Goal: Task Accomplishment & Management: Complete application form

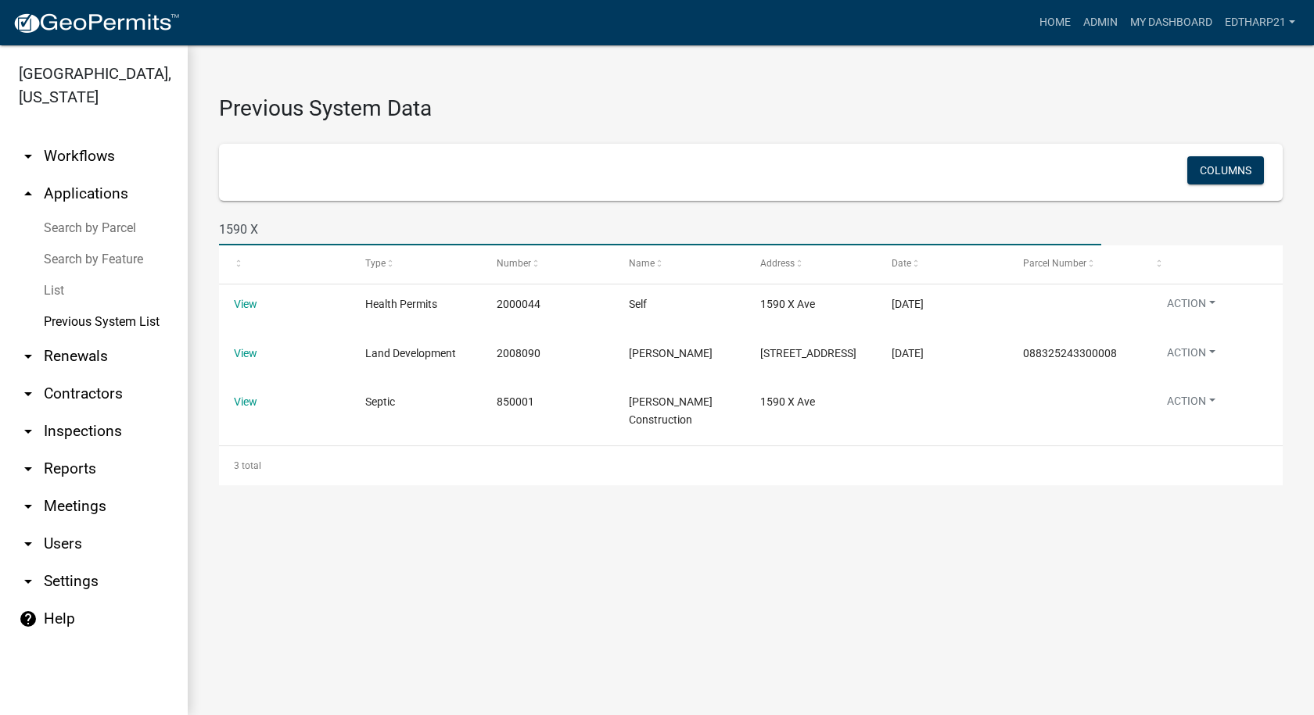
click at [264, 230] on input "1590 X" at bounding box center [660, 229] width 882 height 32
type input "1"
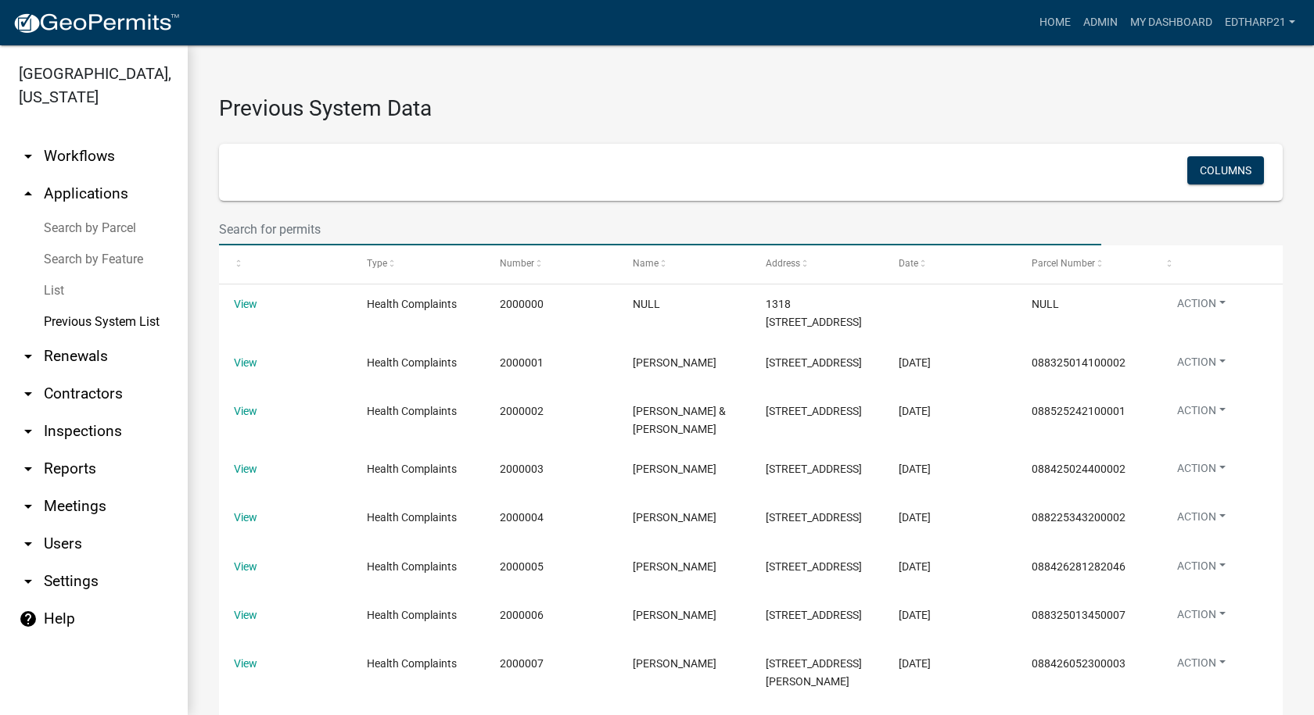
click at [85, 175] on link "arrow_drop_up Applications" at bounding box center [94, 194] width 188 height 38
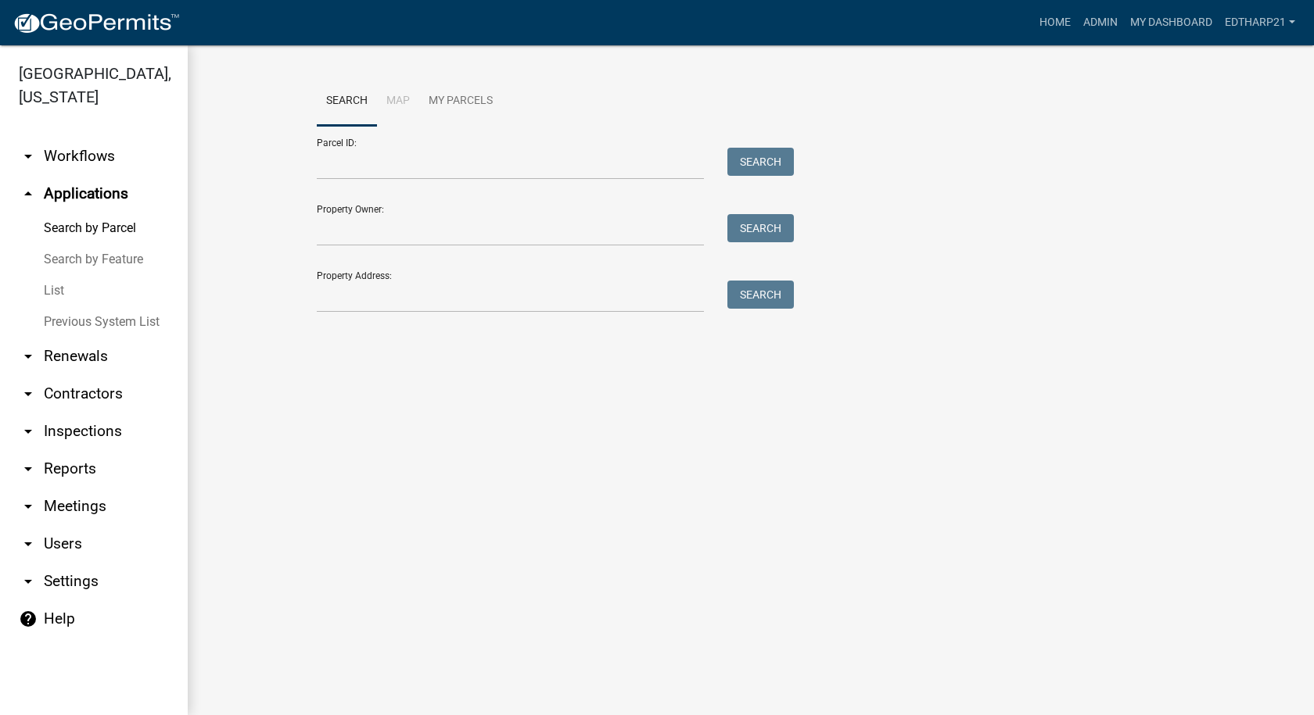
click at [50, 275] on link "List" at bounding box center [94, 290] width 188 height 31
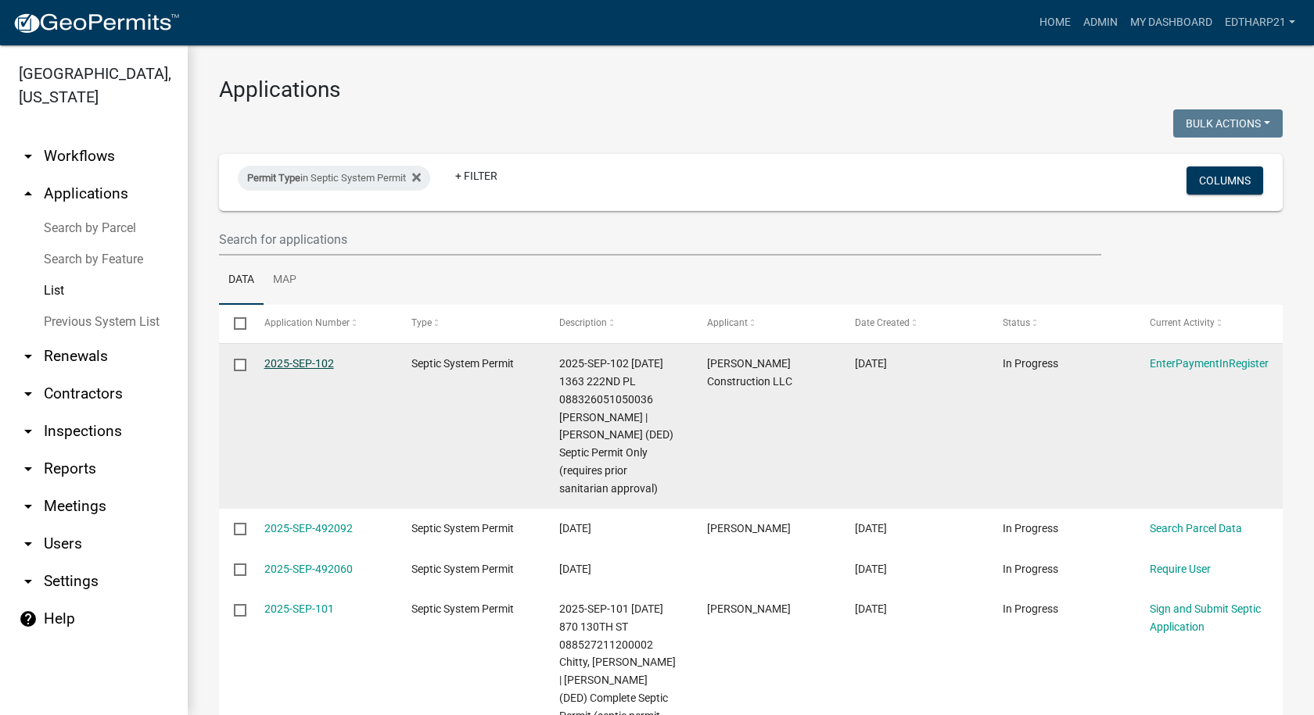
click at [314, 358] on link "2025-SEP-102" at bounding box center [299, 363] width 70 height 13
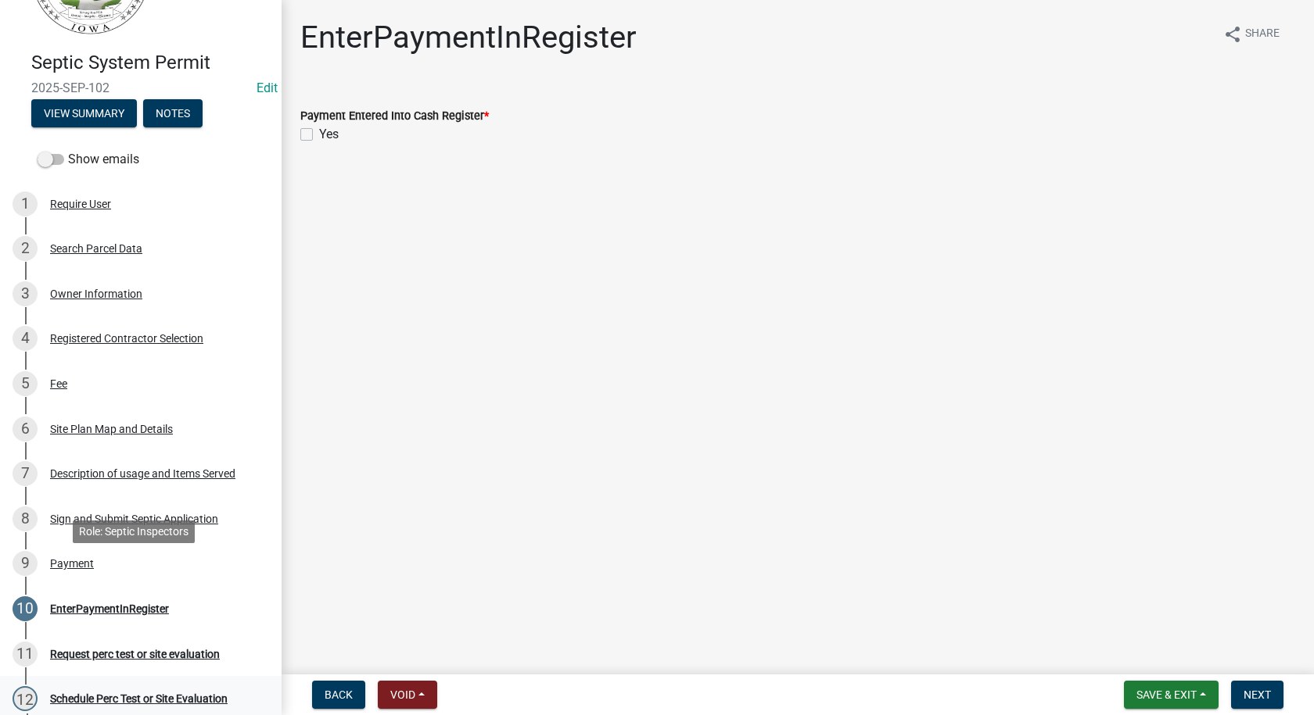
scroll to position [235, 0]
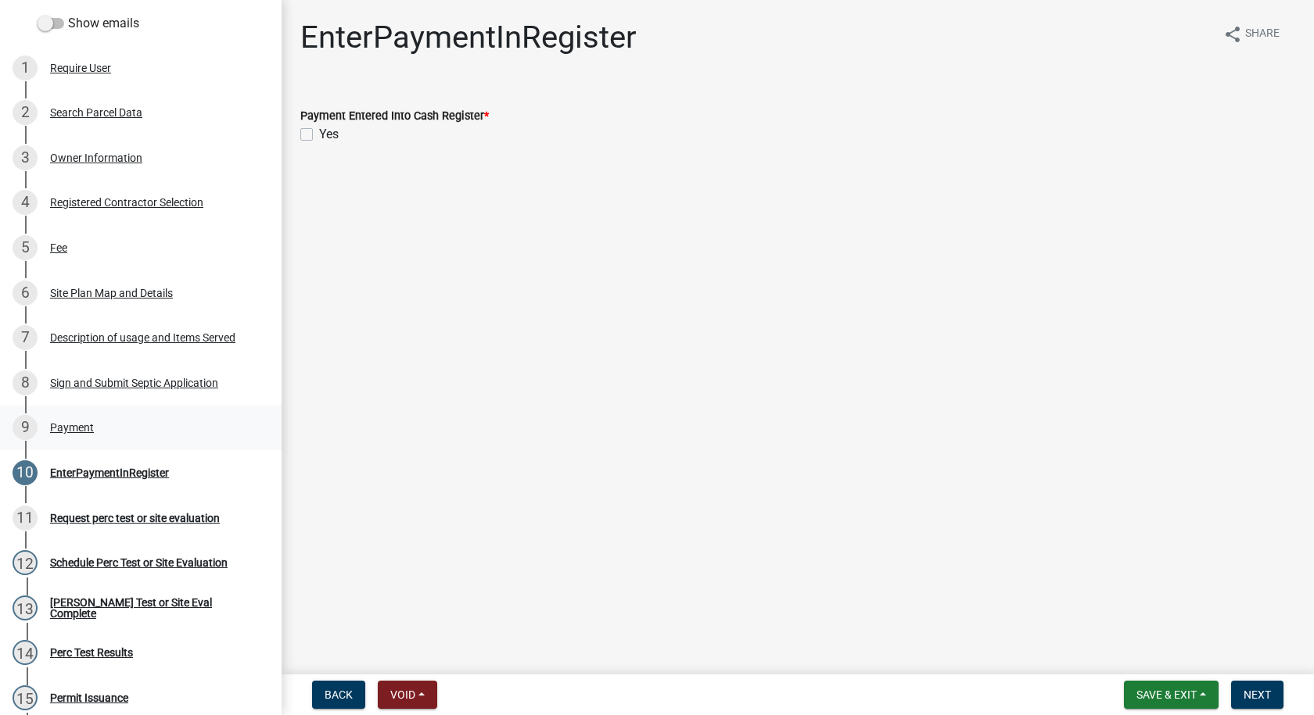
click at [78, 428] on div "Payment" at bounding box center [72, 427] width 44 height 11
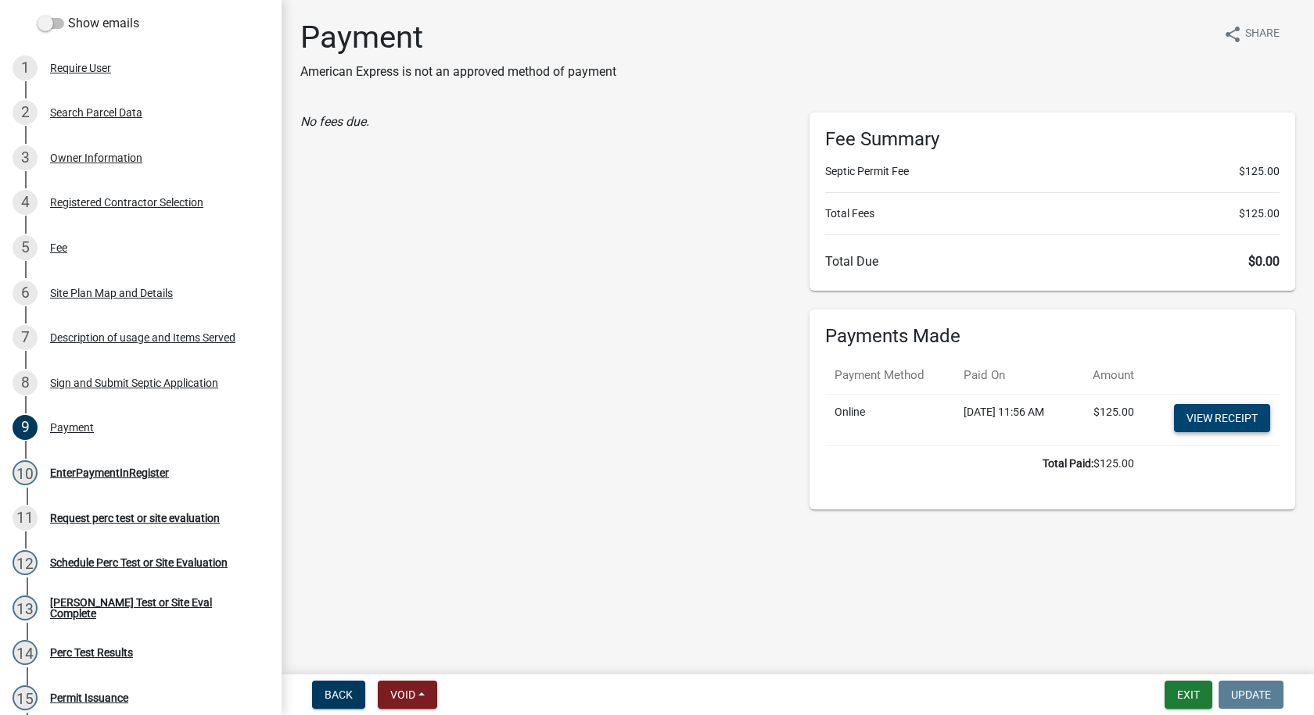
click at [1202, 420] on link "View receipt" at bounding box center [1222, 418] width 96 height 28
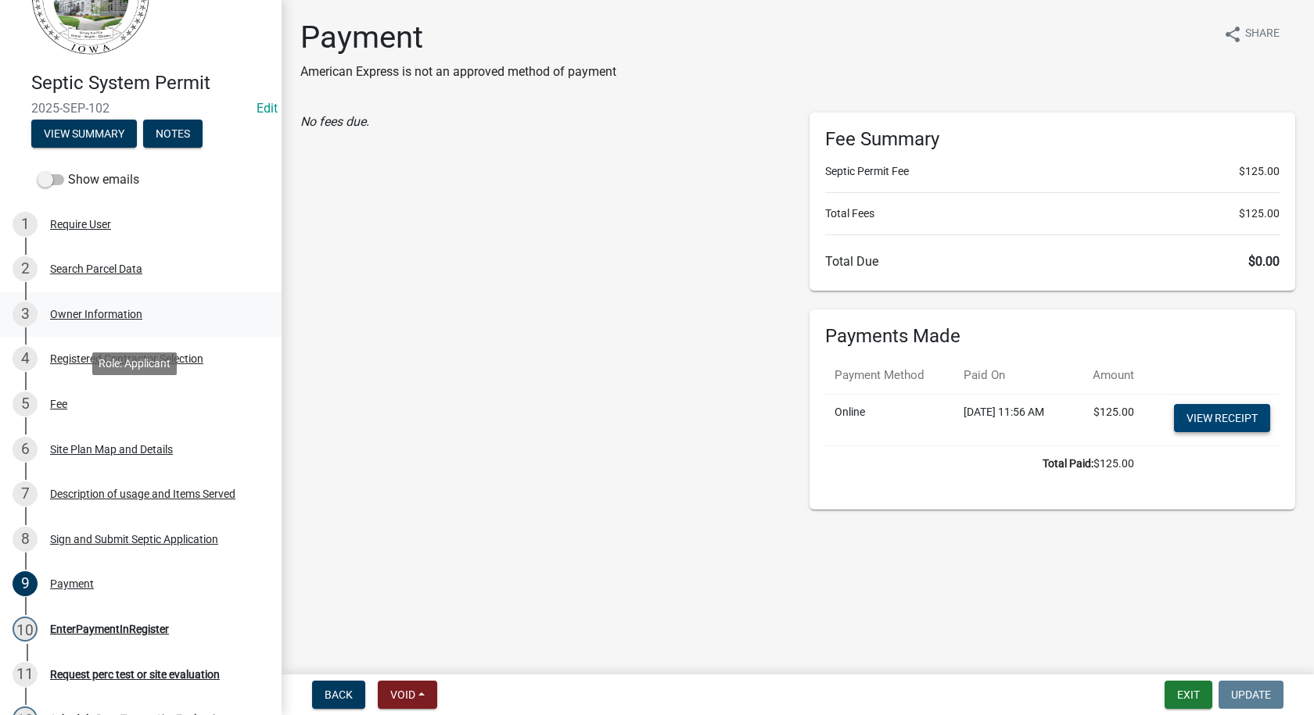
scroll to position [156, 0]
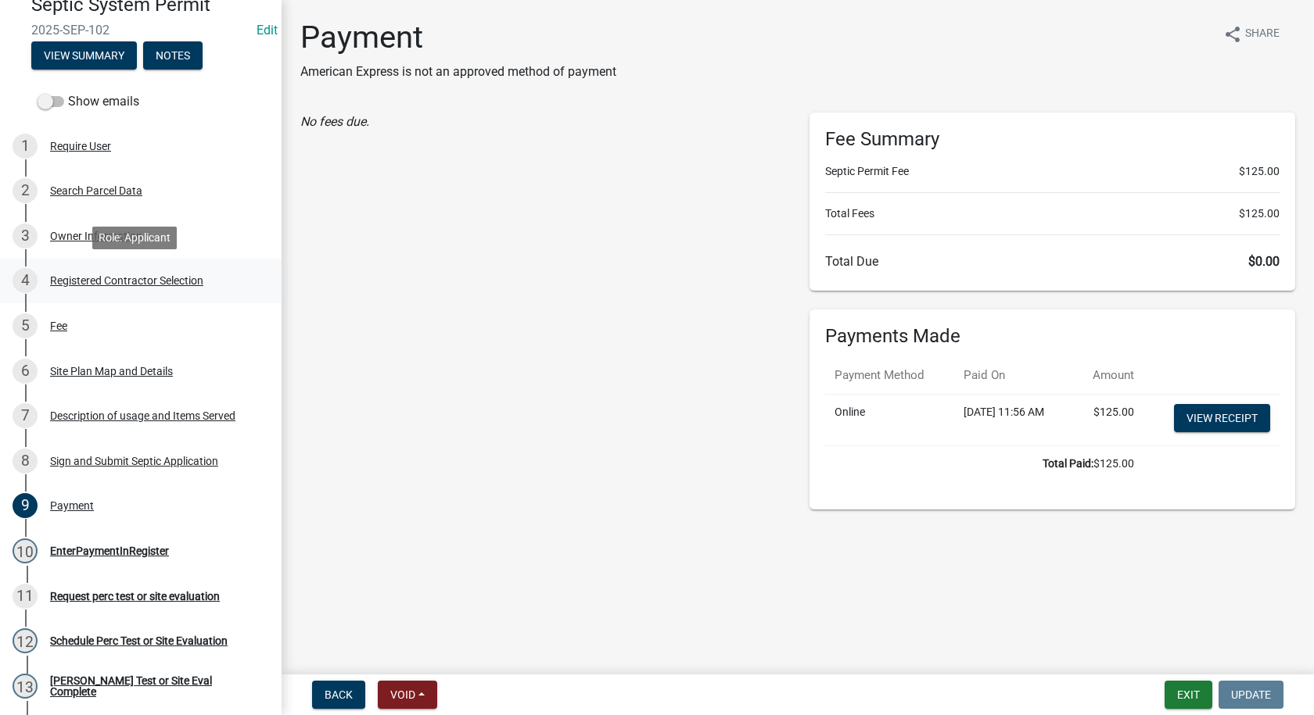
click at [100, 278] on div "Registered Contractor Selection" at bounding box center [126, 280] width 153 height 11
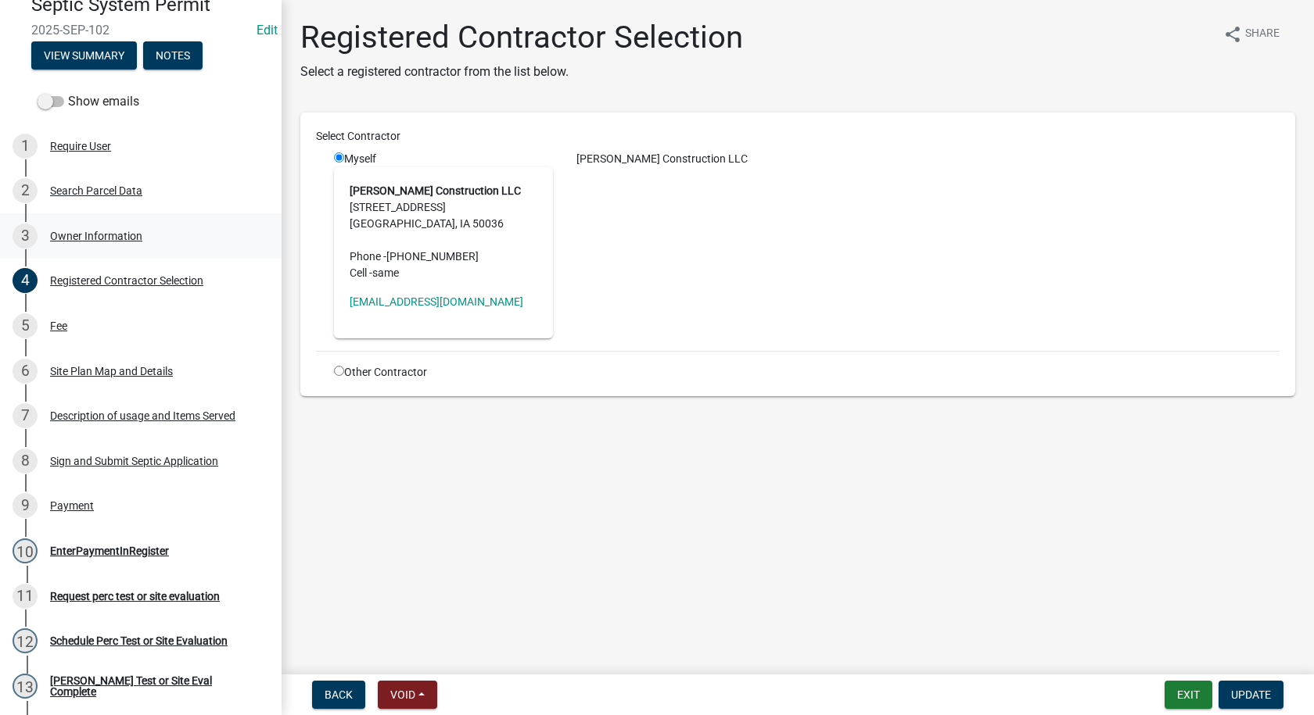
click at [91, 236] on div "Owner Information" at bounding box center [96, 236] width 92 height 11
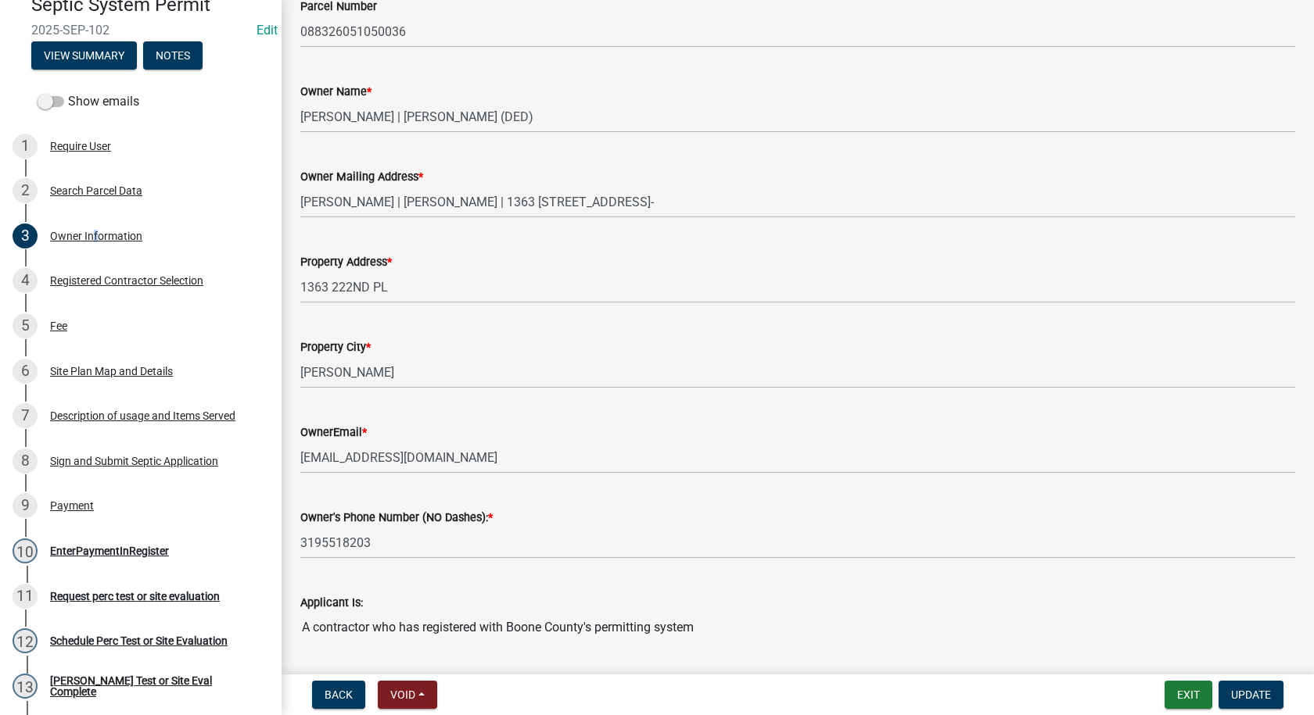
scroll to position [0, 0]
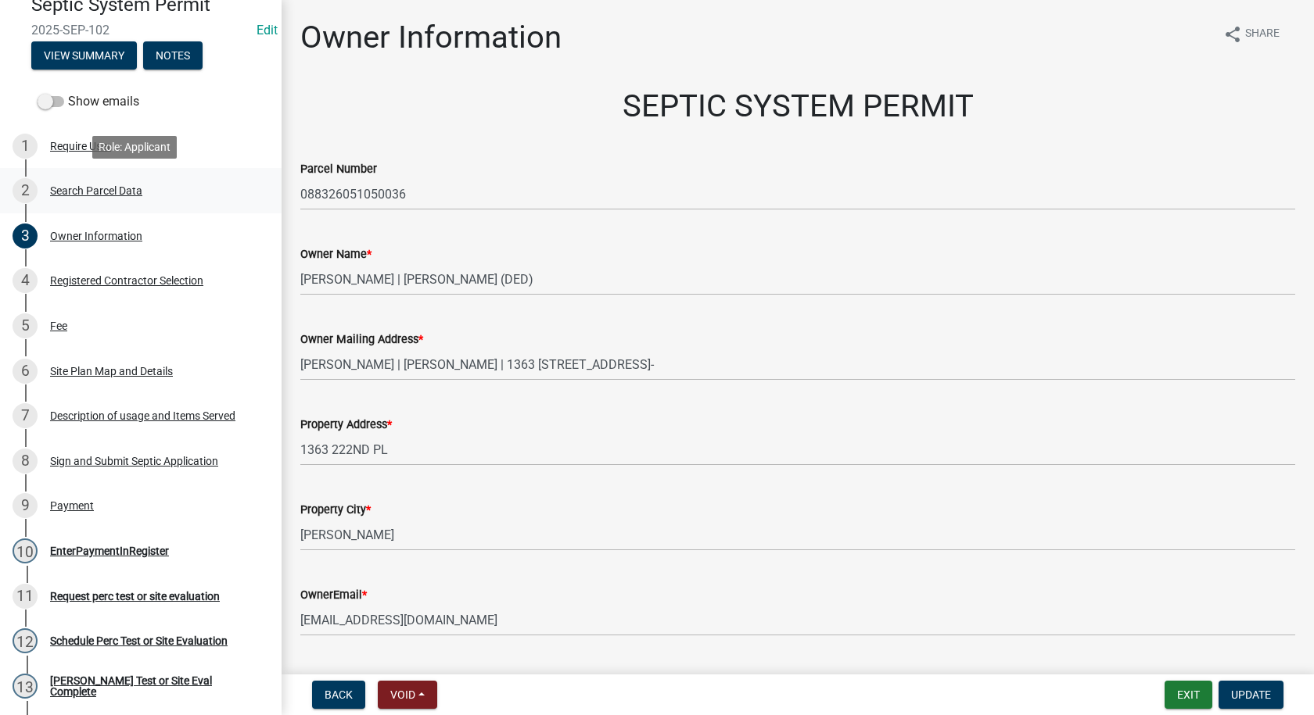
click at [96, 192] on div "Search Parcel Data" at bounding box center [96, 190] width 92 height 11
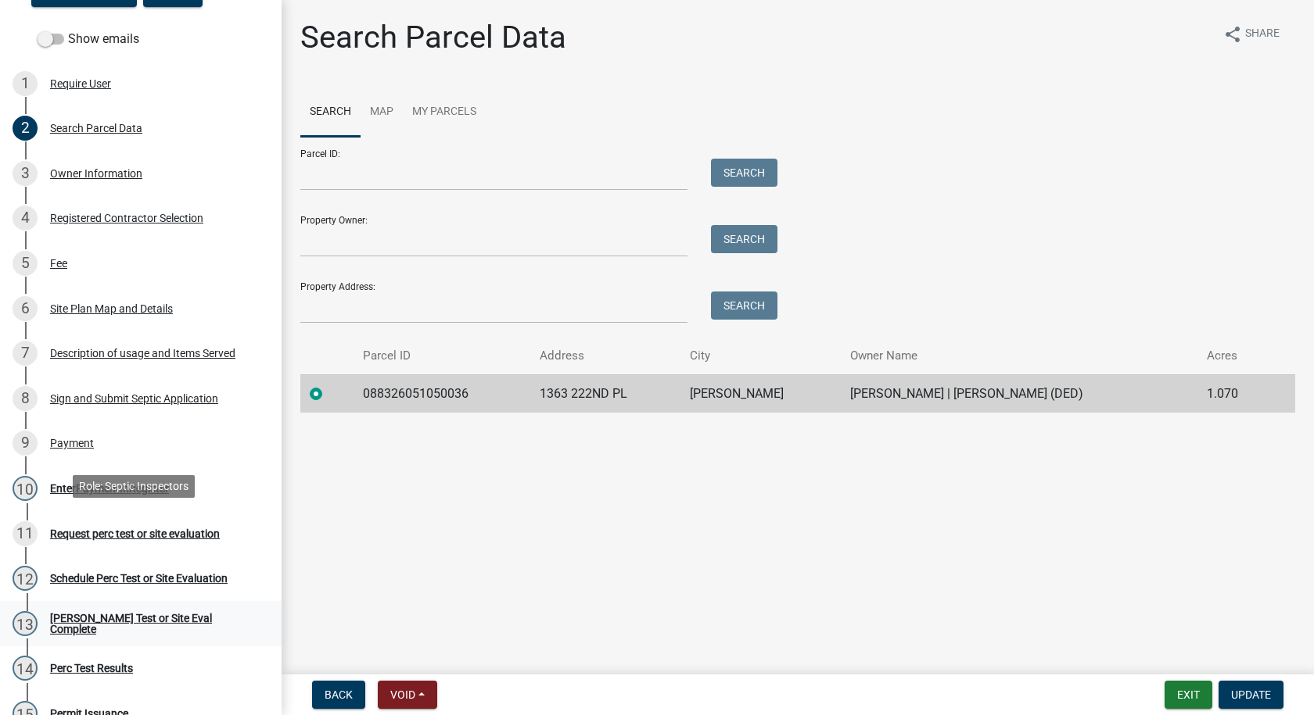
scroll to position [313, 0]
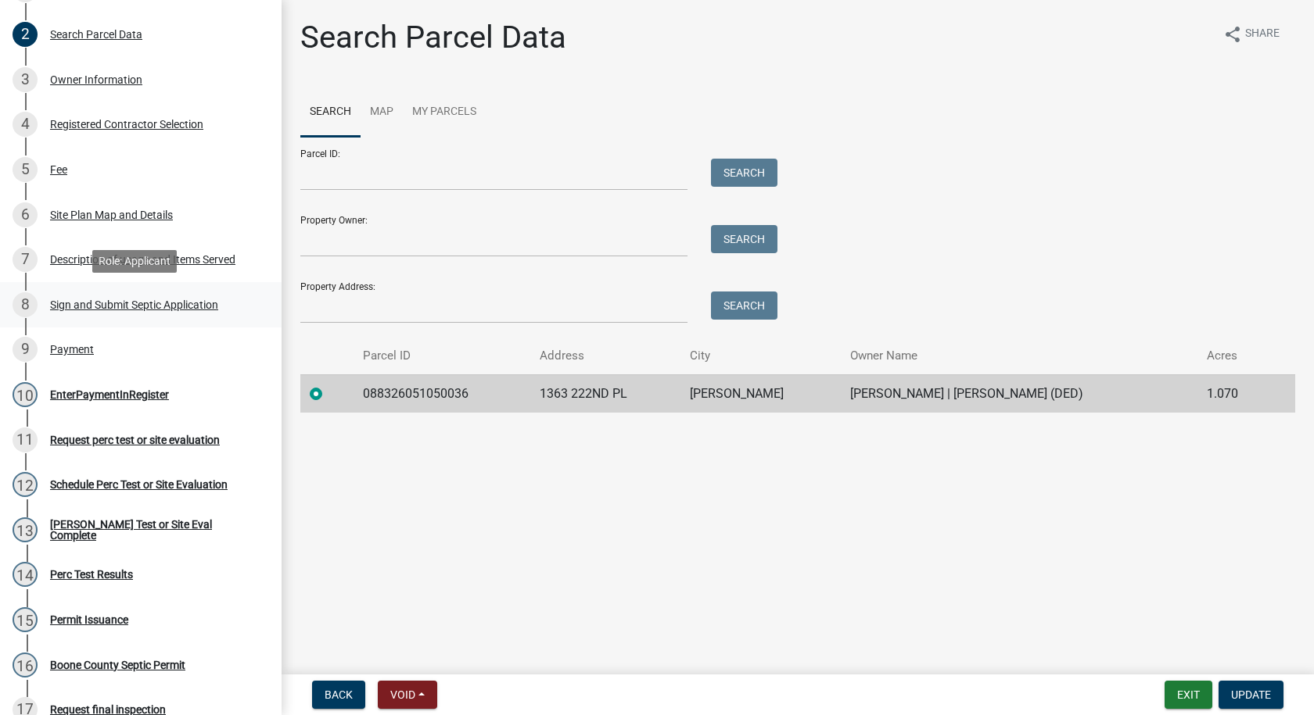
click at [180, 302] on div "Sign and Submit Septic Application" at bounding box center [134, 304] width 168 height 11
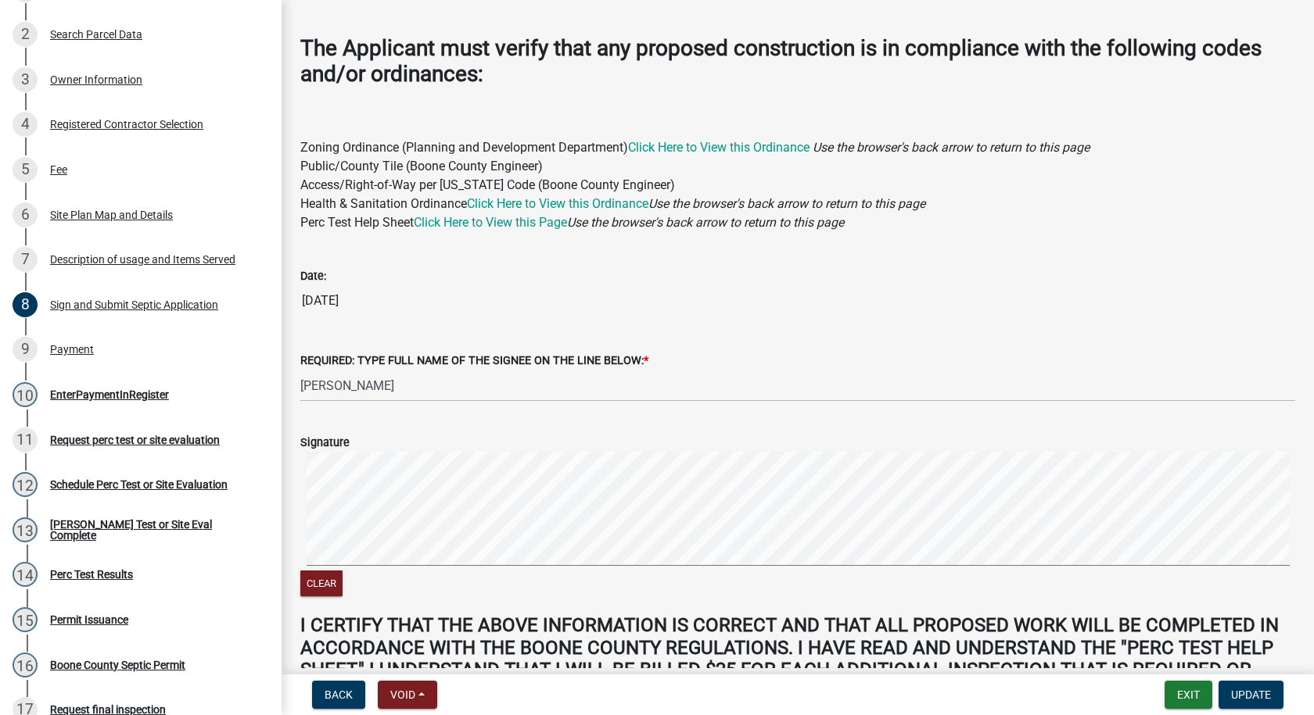
scroll to position [0, 0]
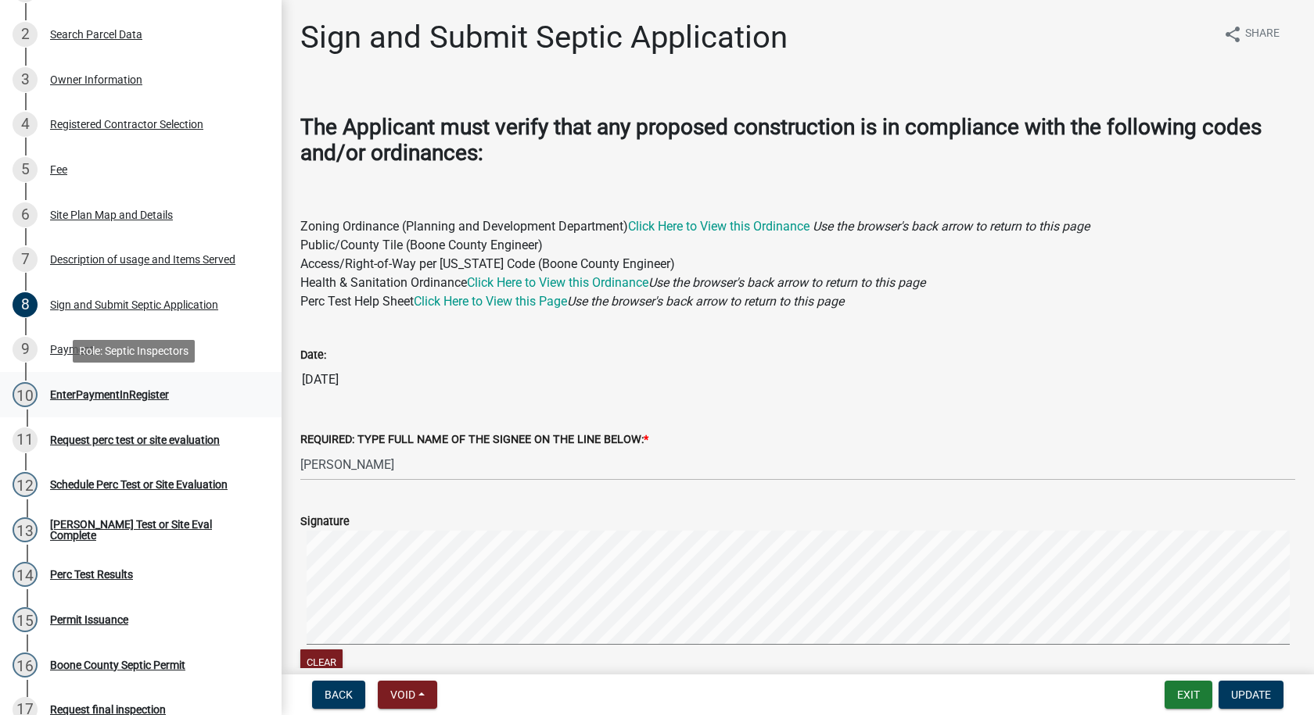
click at [127, 391] on div "EnterPaymentInRegister" at bounding box center [109, 394] width 119 height 11
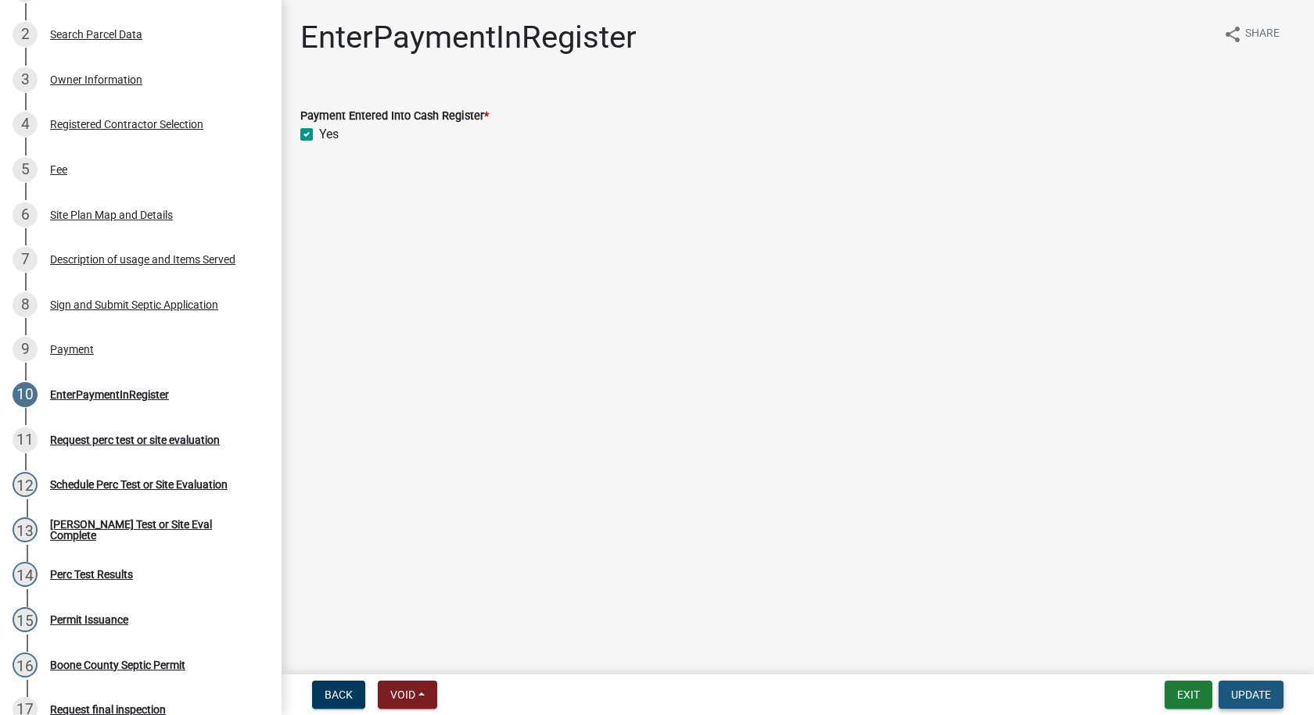
click at [1235, 695] on span "Update" at bounding box center [1251, 695] width 40 height 13
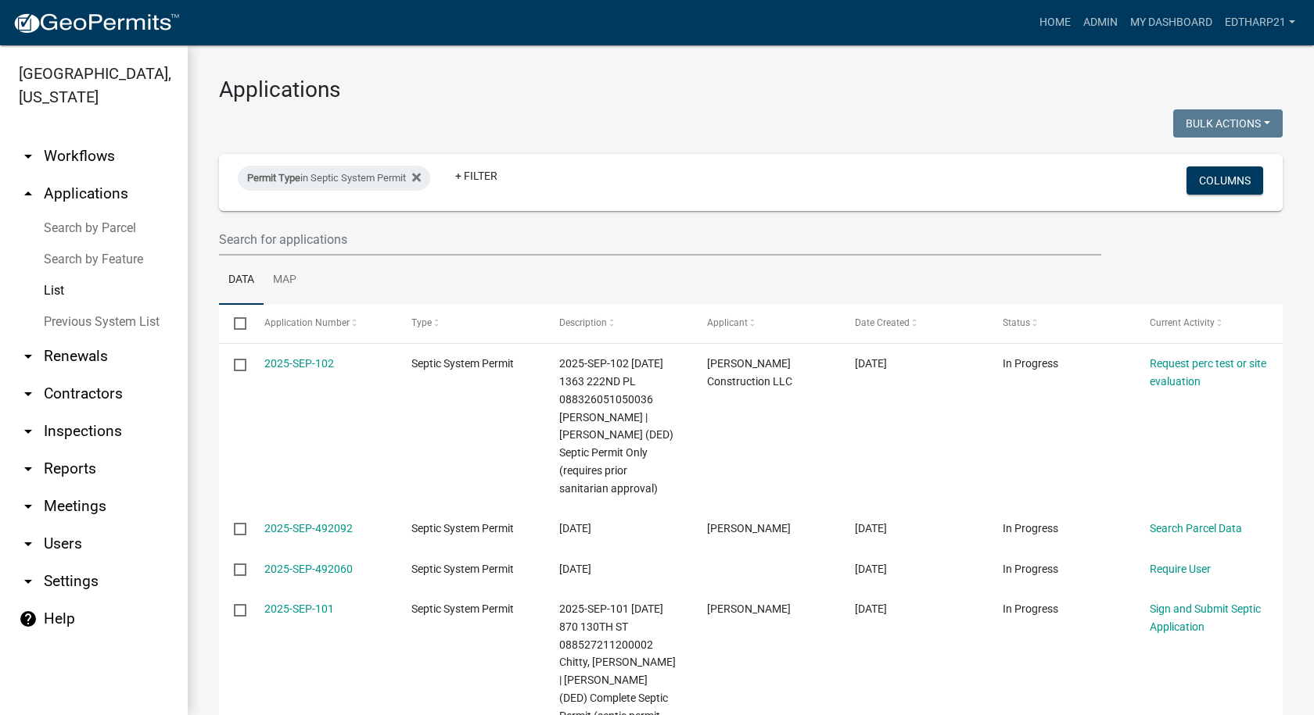
click at [76, 306] on link "Previous System List" at bounding box center [94, 321] width 188 height 31
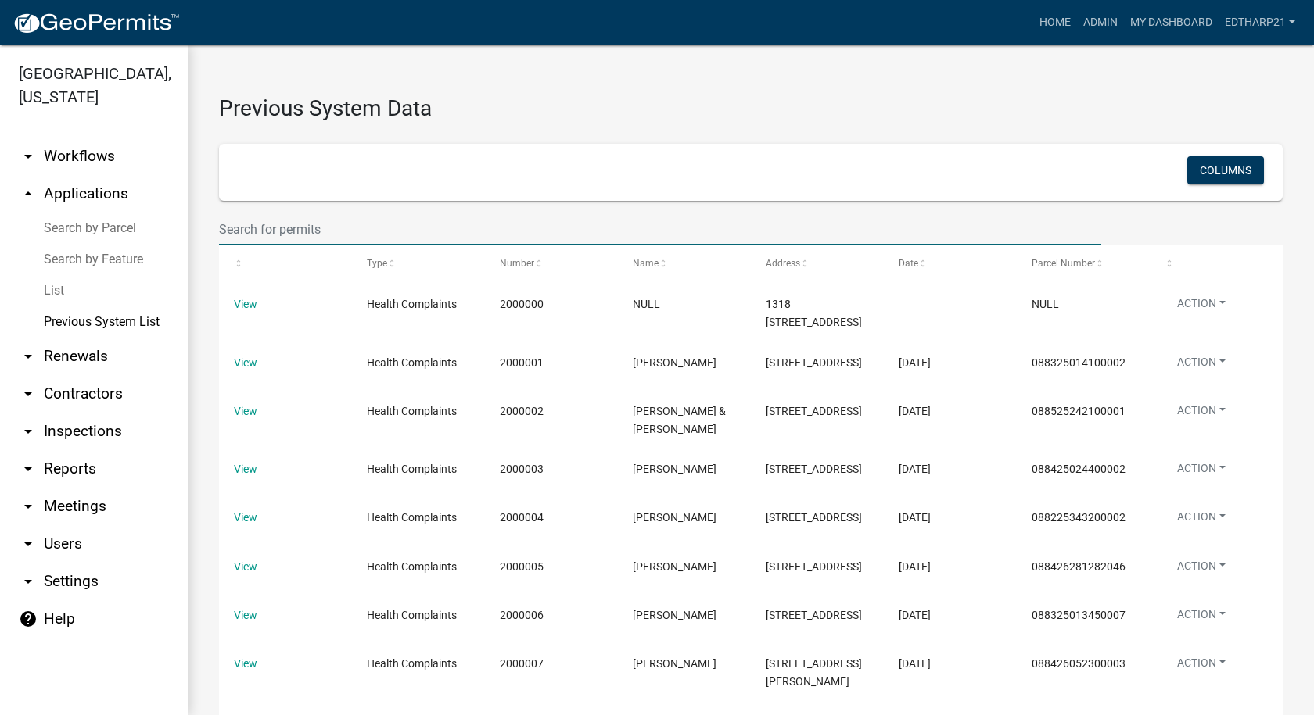
click at [242, 226] on input "text" at bounding box center [660, 229] width 882 height 32
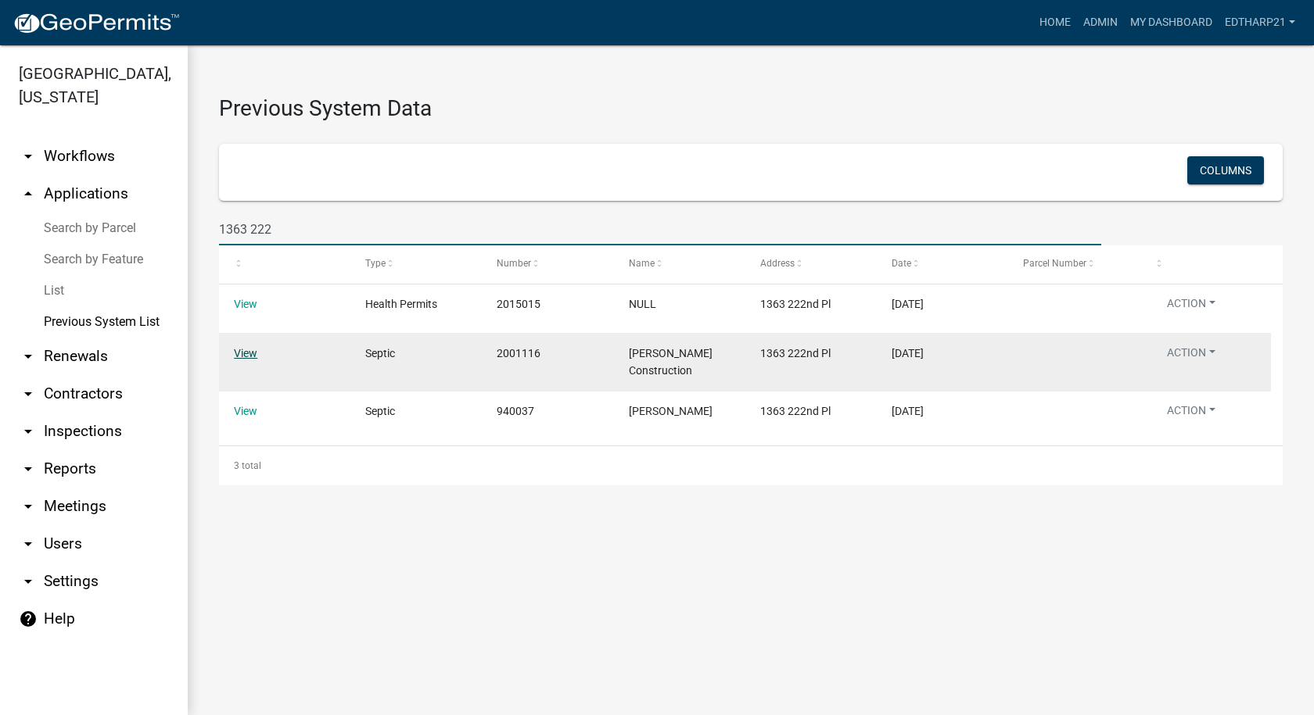
type input "1363 222"
click at [249, 352] on link "View" at bounding box center [245, 353] width 23 height 13
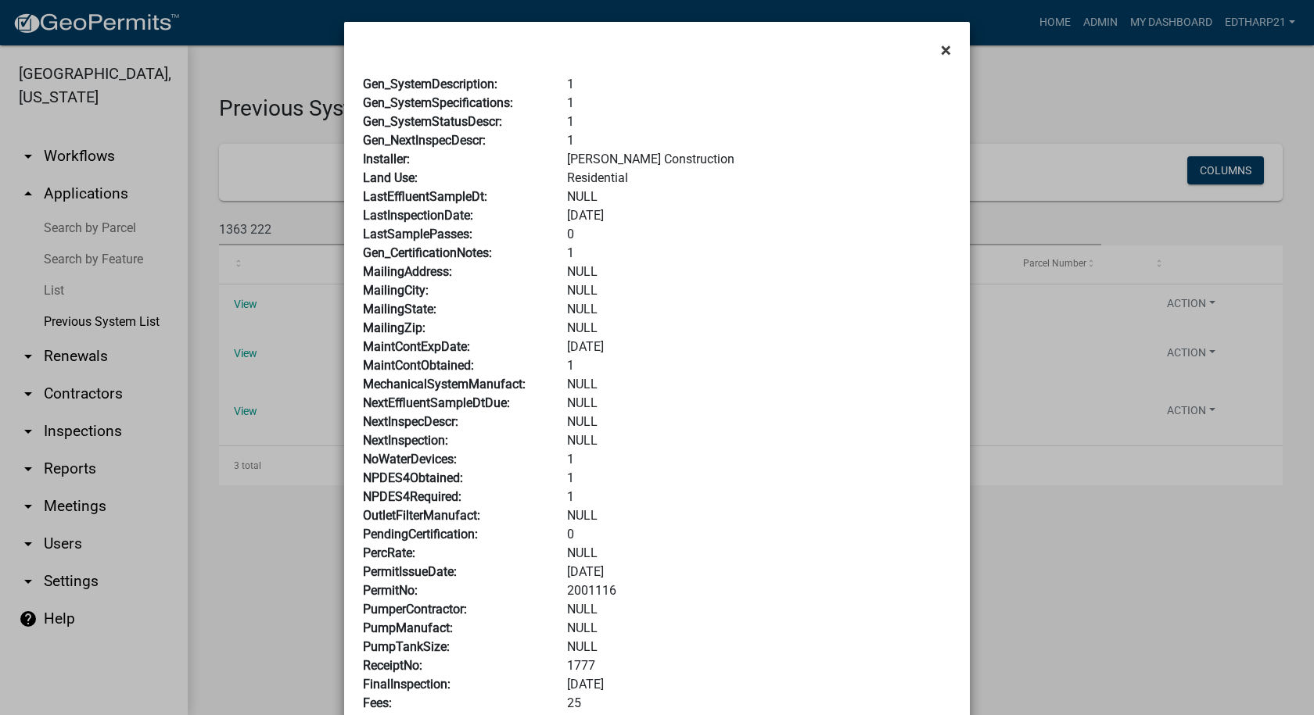
click at [941, 48] on span "×" at bounding box center [946, 50] width 10 height 22
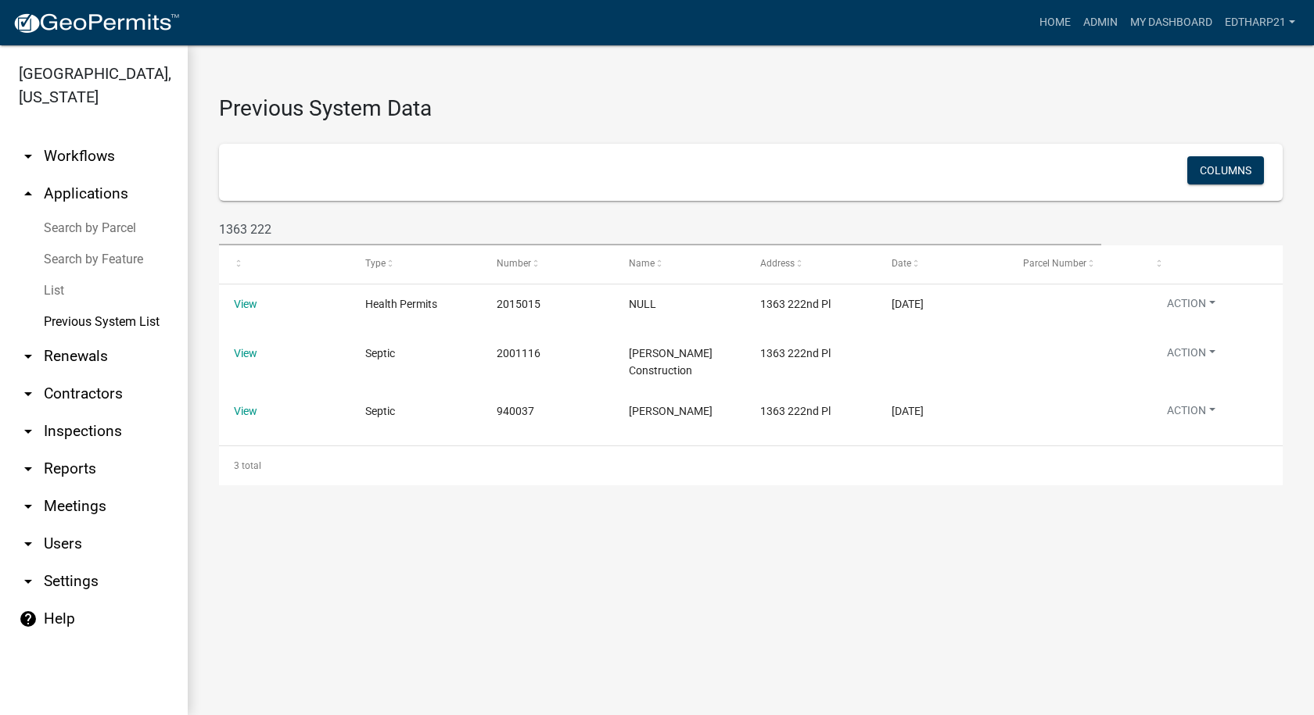
click at [66, 175] on link "arrow_drop_up Applications" at bounding box center [94, 194] width 188 height 38
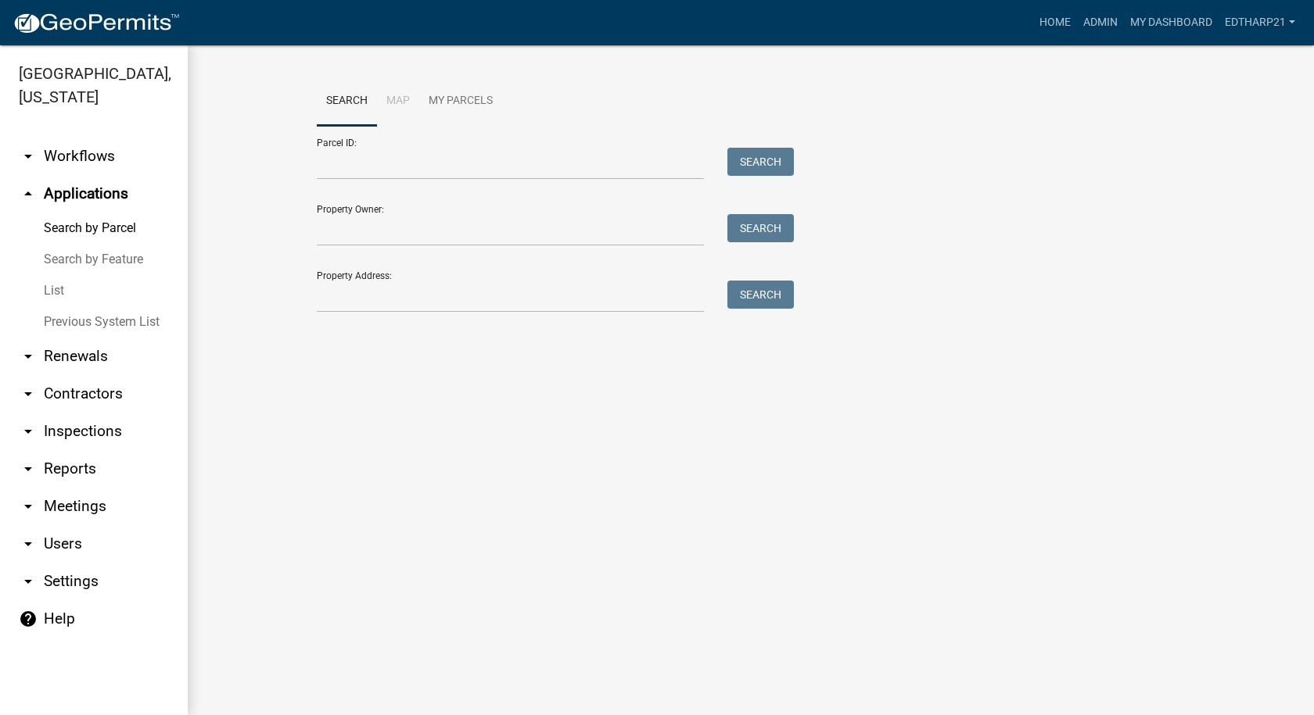
click at [52, 275] on link "List" at bounding box center [94, 290] width 188 height 31
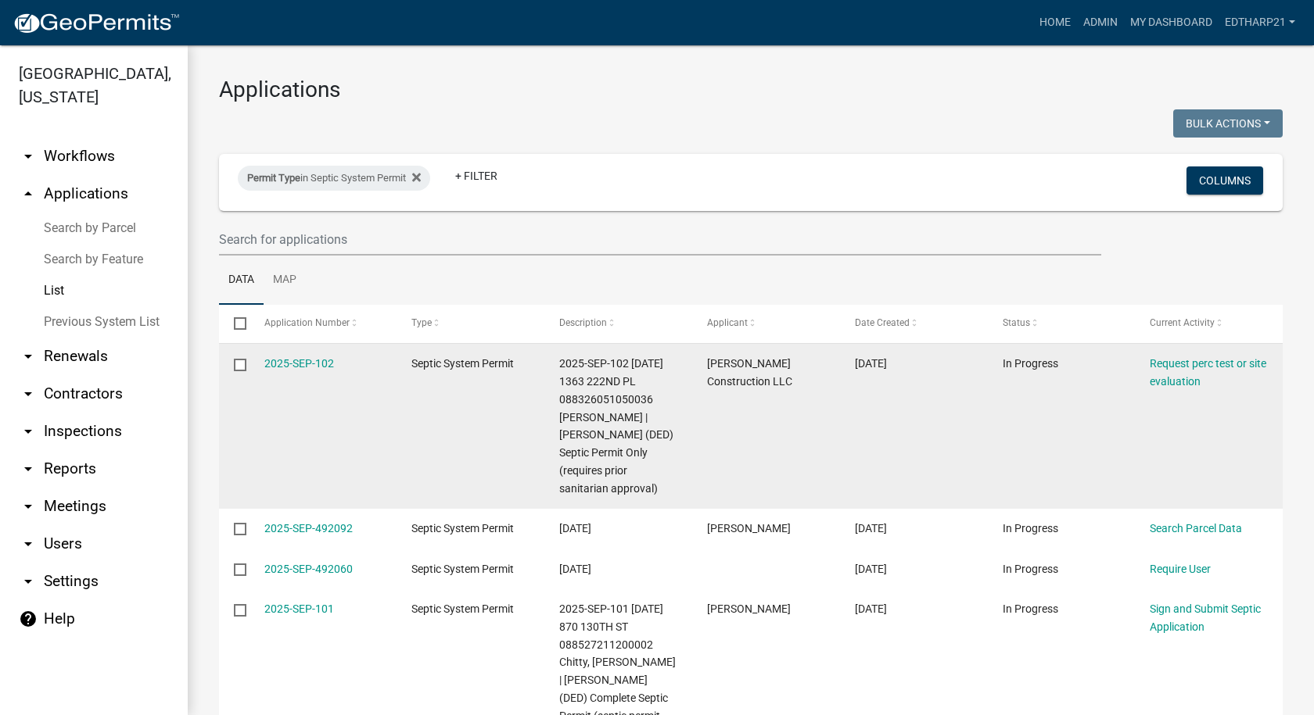
scroll to position [78, 0]
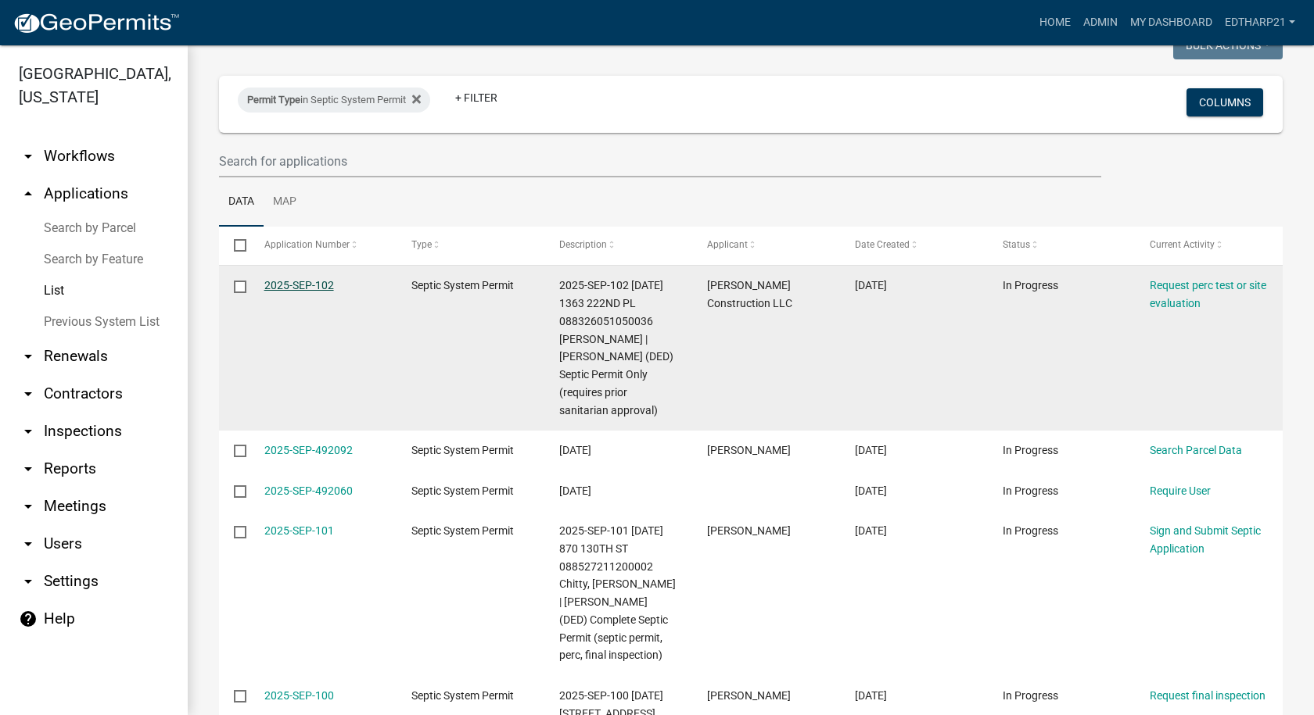
click at [328, 284] on link "2025-SEP-102" at bounding box center [299, 285] width 70 height 13
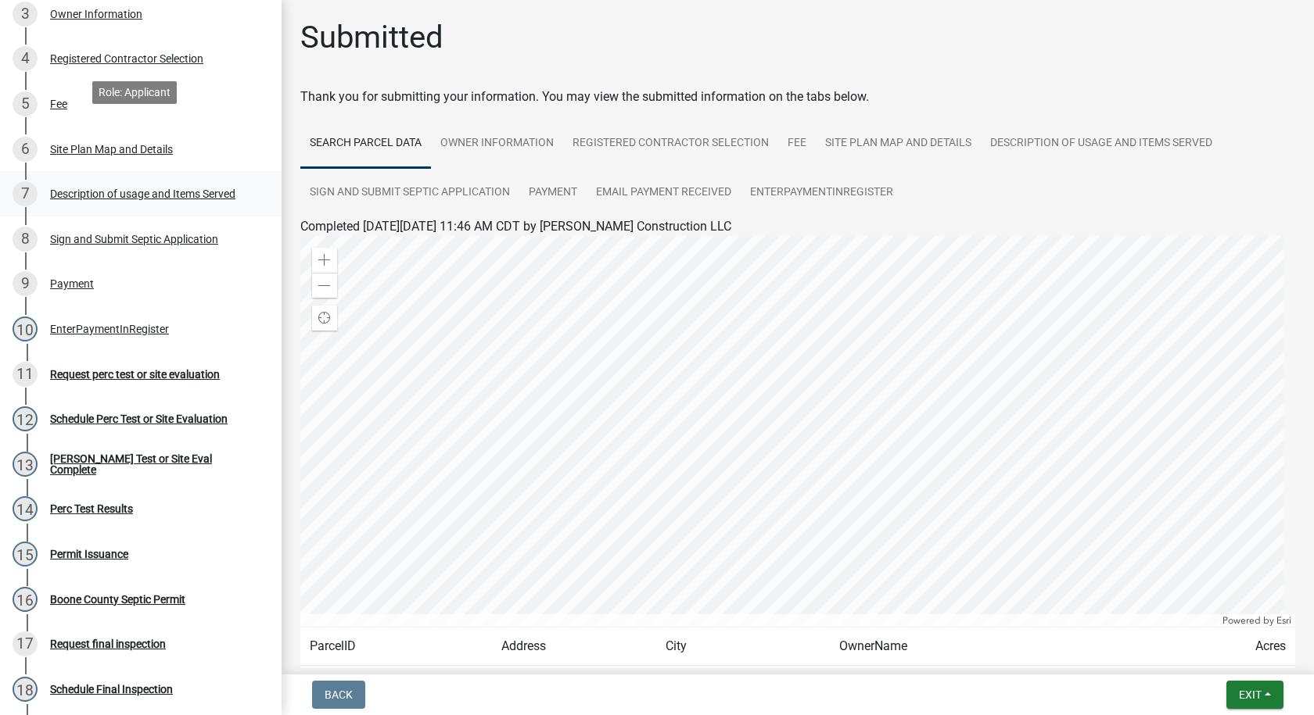
scroll to position [547, 0]
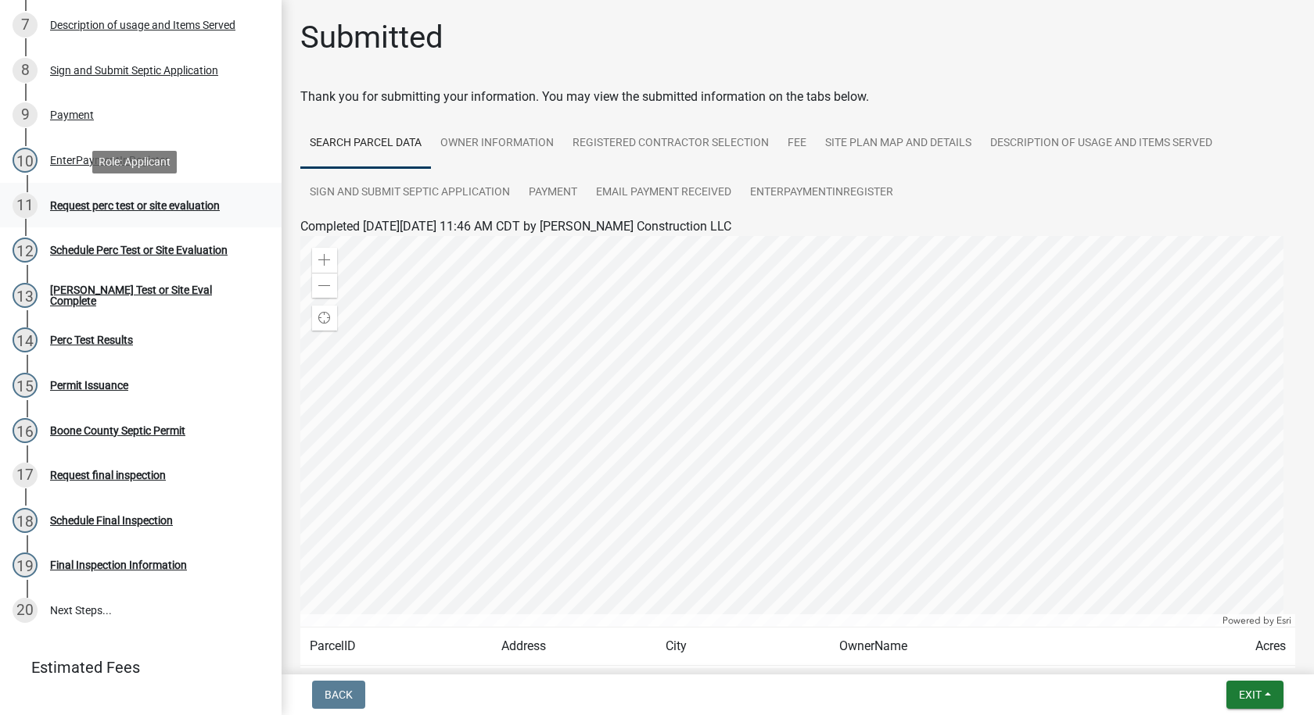
click at [129, 205] on div "Request perc test or site evaluation" at bounding box center [135, 205] width 170 height 11
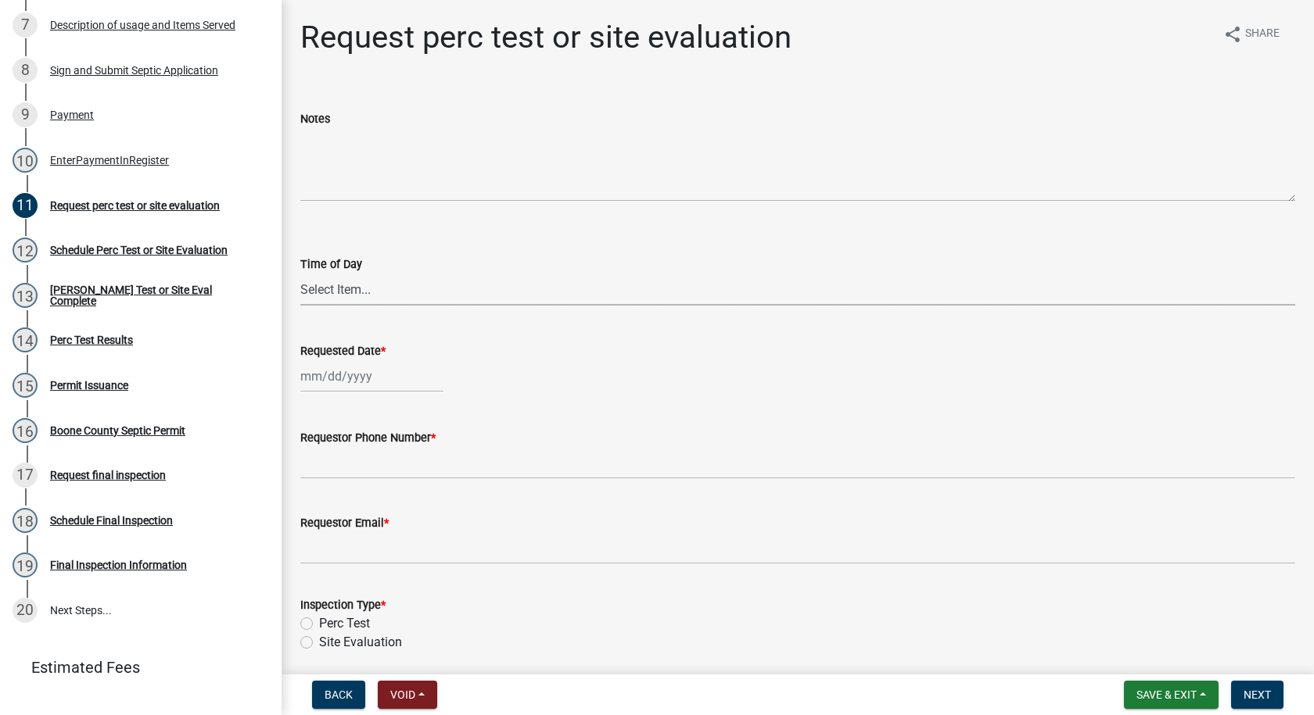
click at [323, 285] on select "Select Item... AM PM" at bounding box center [797, 290] width 995 height 32
click at [300, 274] on select "Select Item... AM PM" at bounding box center [797, 290] width 995 height 32
select select "2102ef2a-01d6-4a31-9cf4-906e8b722c57"
click at [329, 382] on div at bounding box center [371, 376] width 143 height 32
select select "10"
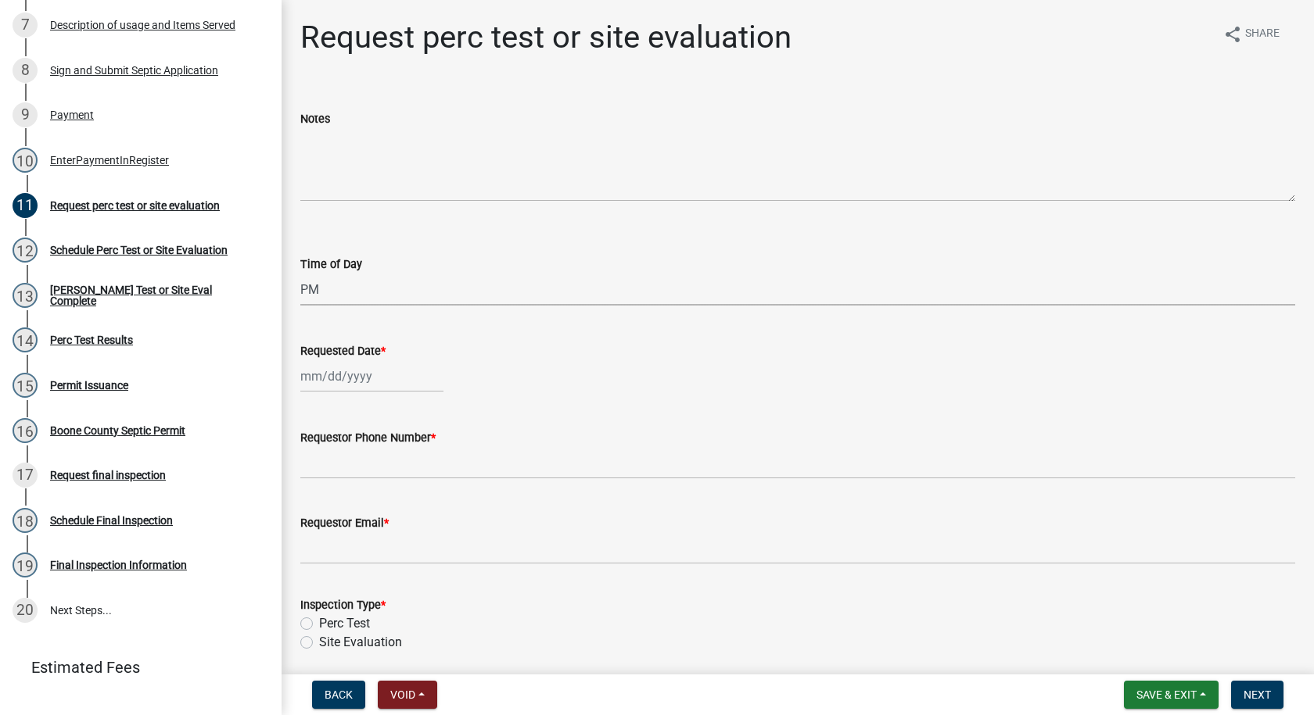
select select "2025"
click at [342, 511] on div "14" at bounding box center [340, 509] width 25 height 25
type input "[DATE]"
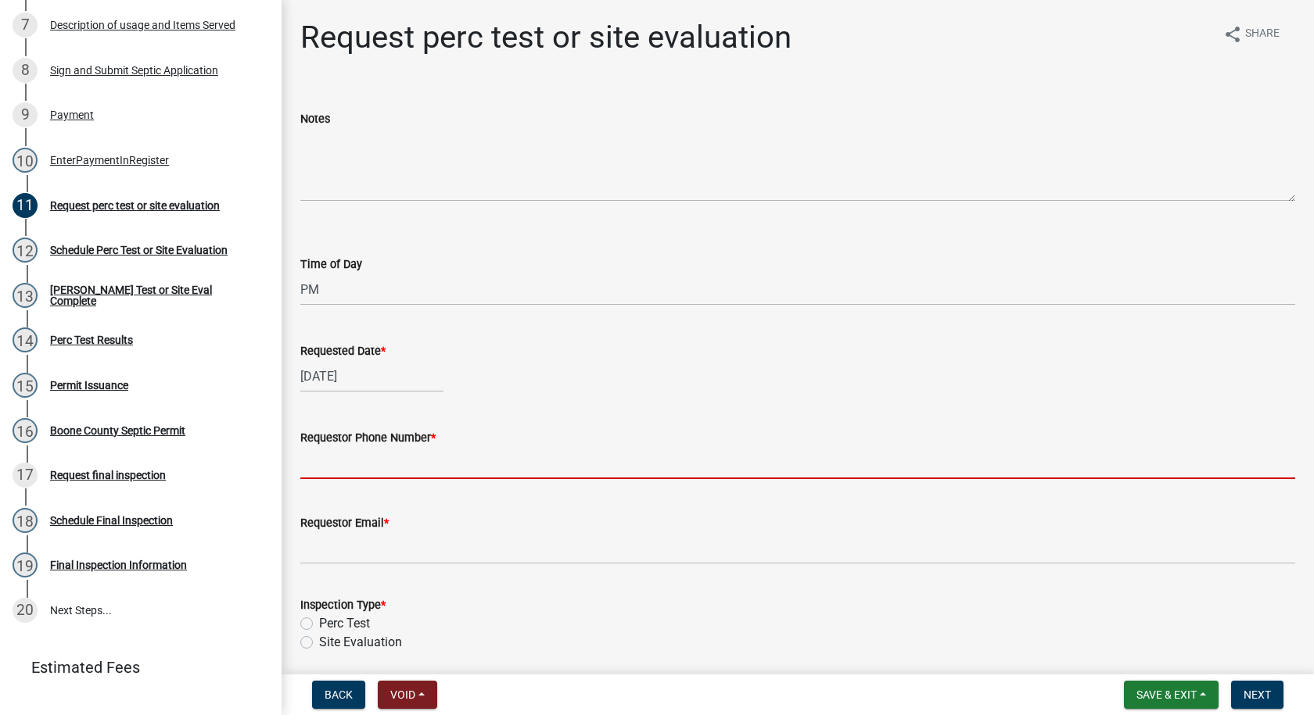
click at [381, 463] on input "Requestor Phone Number *" at bounding box center [797, 463] width 995 height 32
type input "[PHONE_NUMBER]"
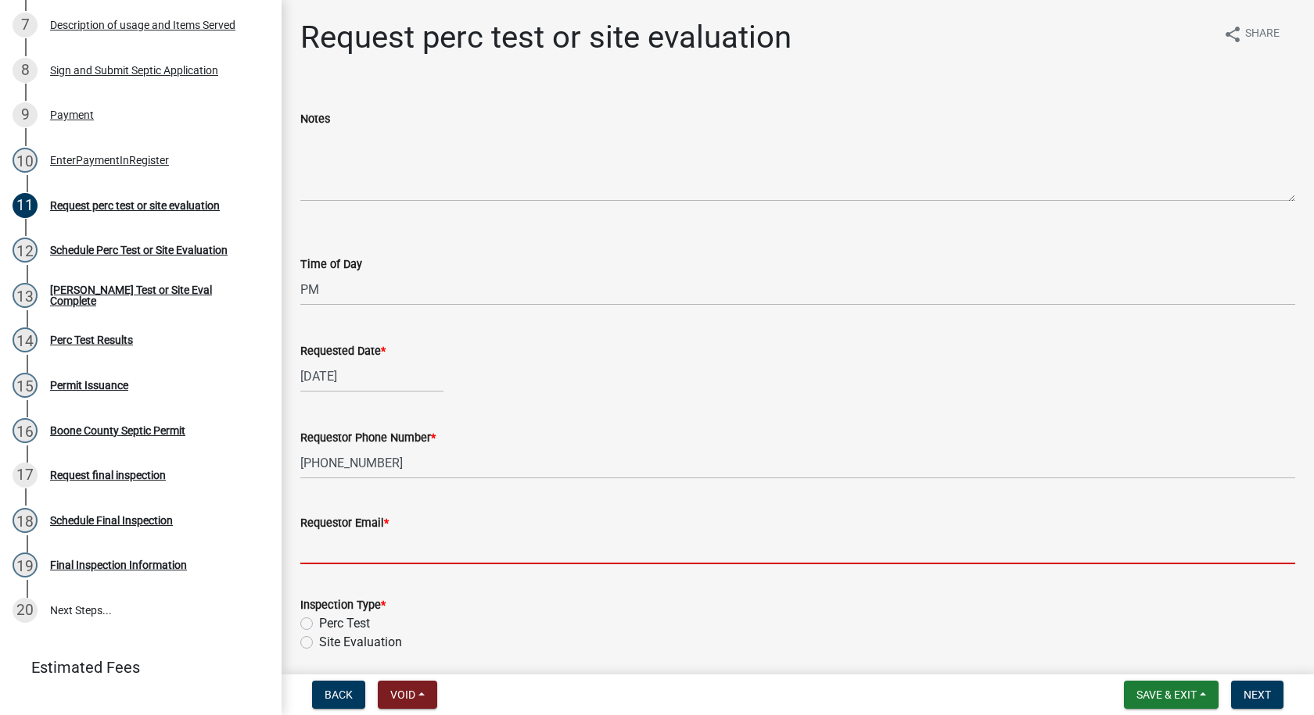
click at [352, 542] on input "Requestor Email *" at bounding box center [797, 548] width 995 height 32
type input "[PERSON_NAME]"
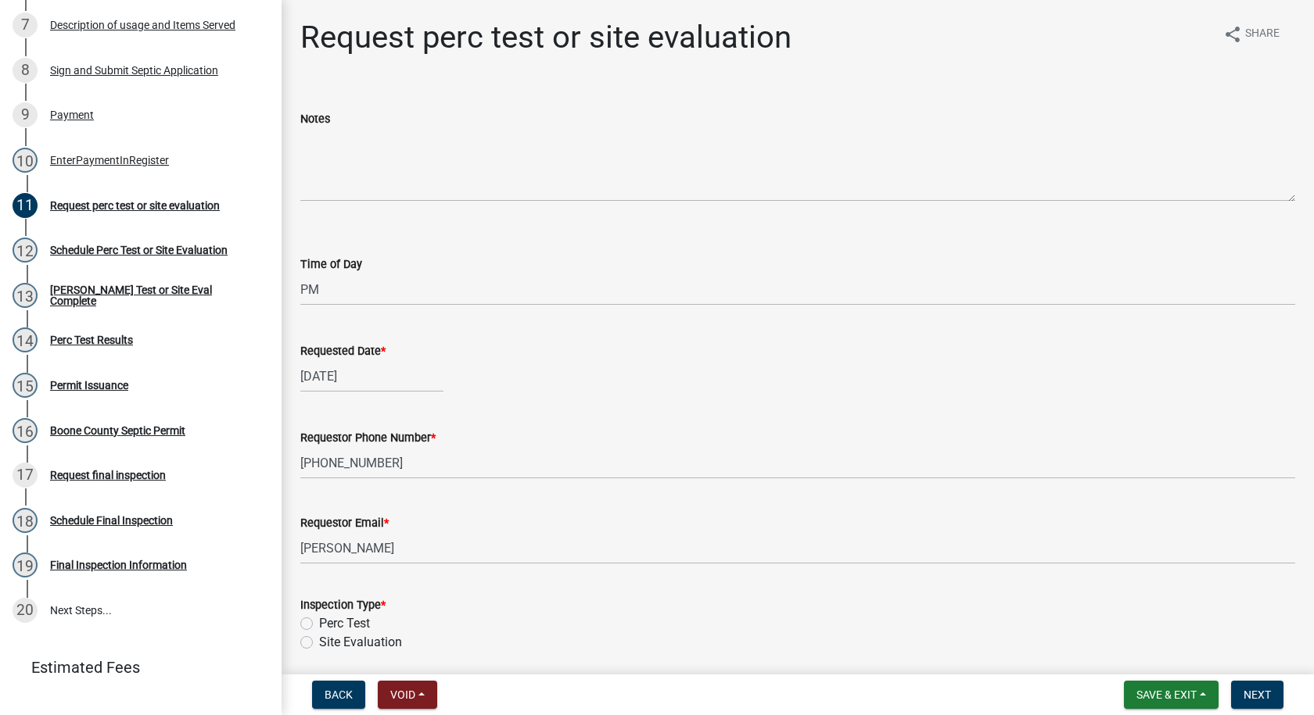
drag, startPoint x: 306, startPoint y: 639, endPoint x: 335, endPoint y: 628, distance: 31.7
click at [319, 640] on label "Site Evaluation" at bounding box center [360, 642] width 83 height 19
click at [319, 640] on input "Site Evaluation" at bounding box center [324, 638] width 10 height 10
radio input "true"
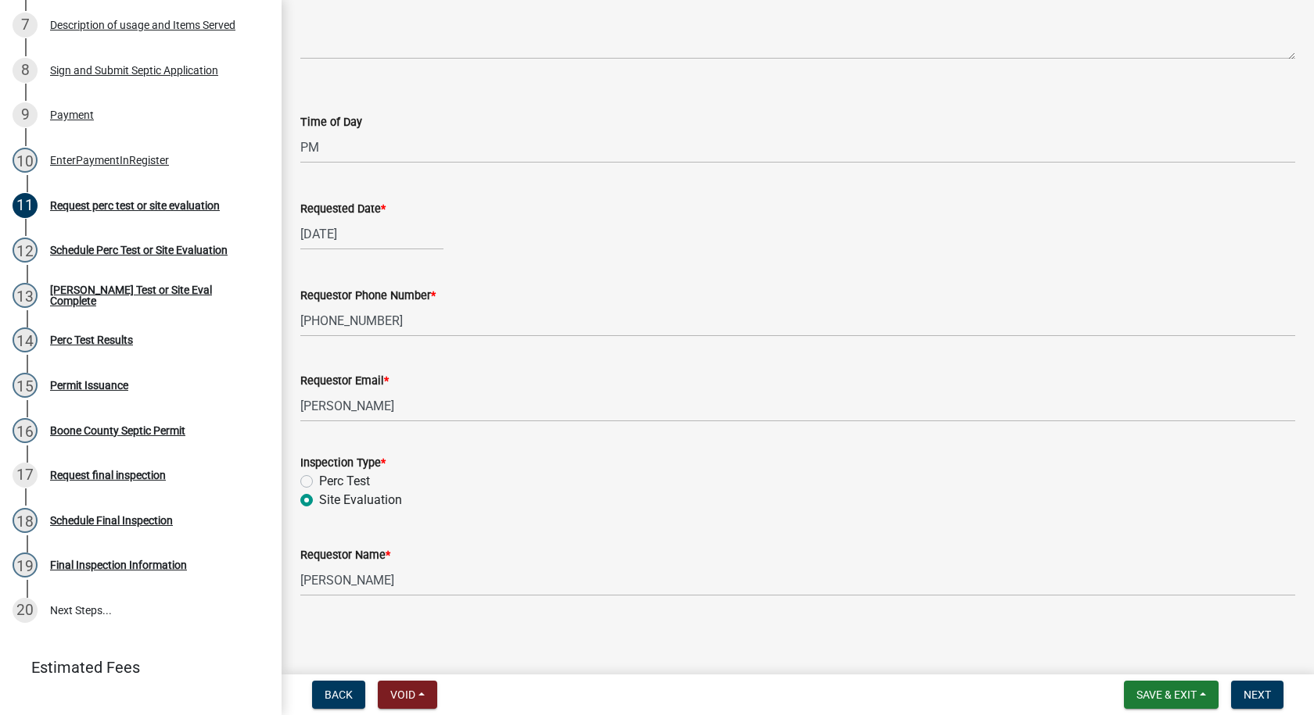
scroll to position [144, 0]
click at [372, 586] on input "[PERSON_NAME]" at bounding box center [797, 579] width 995 height 32
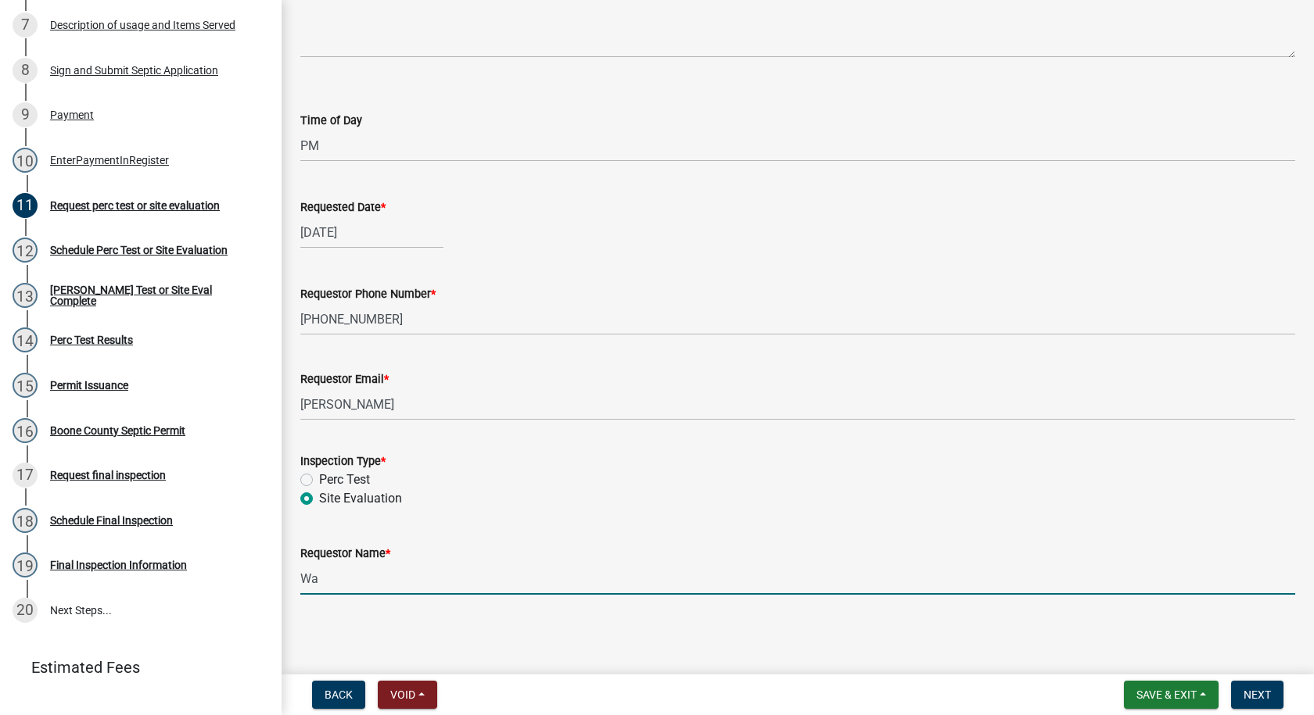
type input "W"
type input "[PERSON_NAME] Molitors Const."
click at [1245, 689] on span "Next" at bounding box center [1256, 695] width 27 height 13
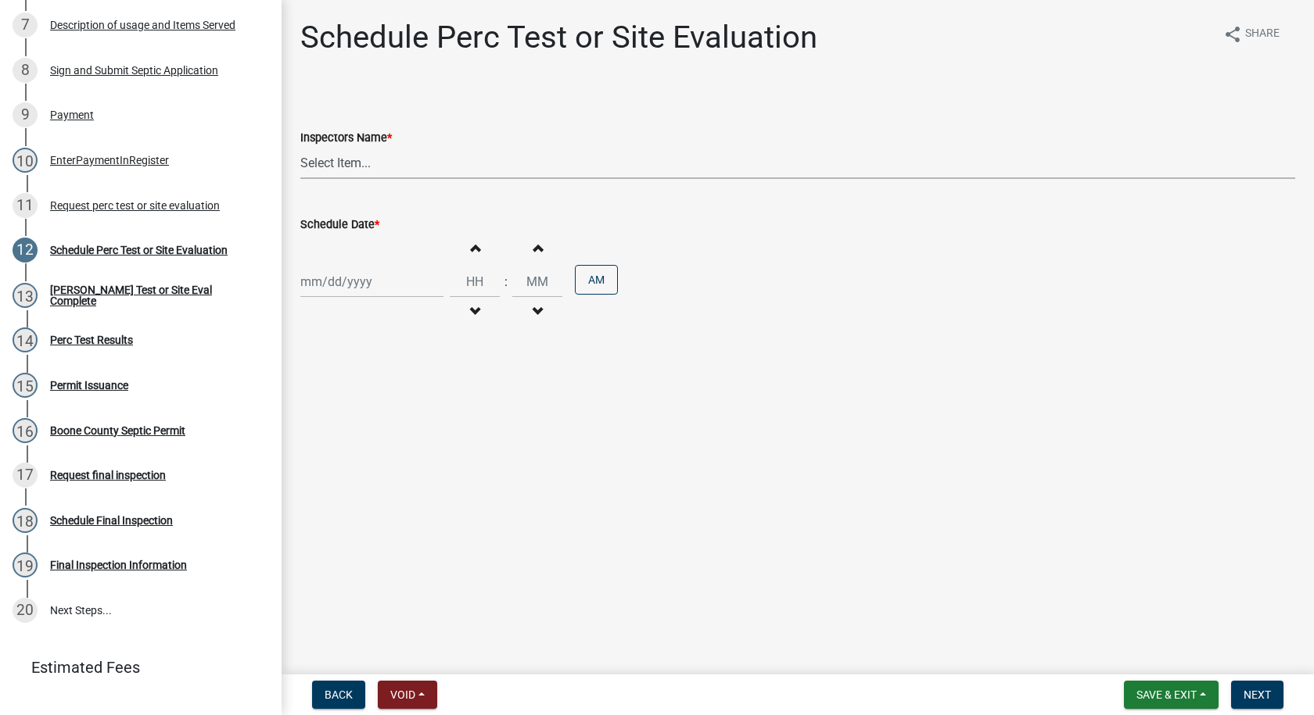
click at [312, 170] on select "Select Item... EdTharp21 (EdTharp21) mspeers ([PERSON_NAME]) WandaCox ([PERSON_…" at bounding box center [797, 163] width 995 height 32
select select "1166babb-7ce8-442f-9c4a-1180ef3e1882"
click at [300, 147] on select "Select Item... EdTharp21 (EdTharp21) mspeers ([PERSON_NAME]) WandaCox ([PERSON_…" at bounding box center [797, 163] width 995 height 32
select select "10"
select select "2025"
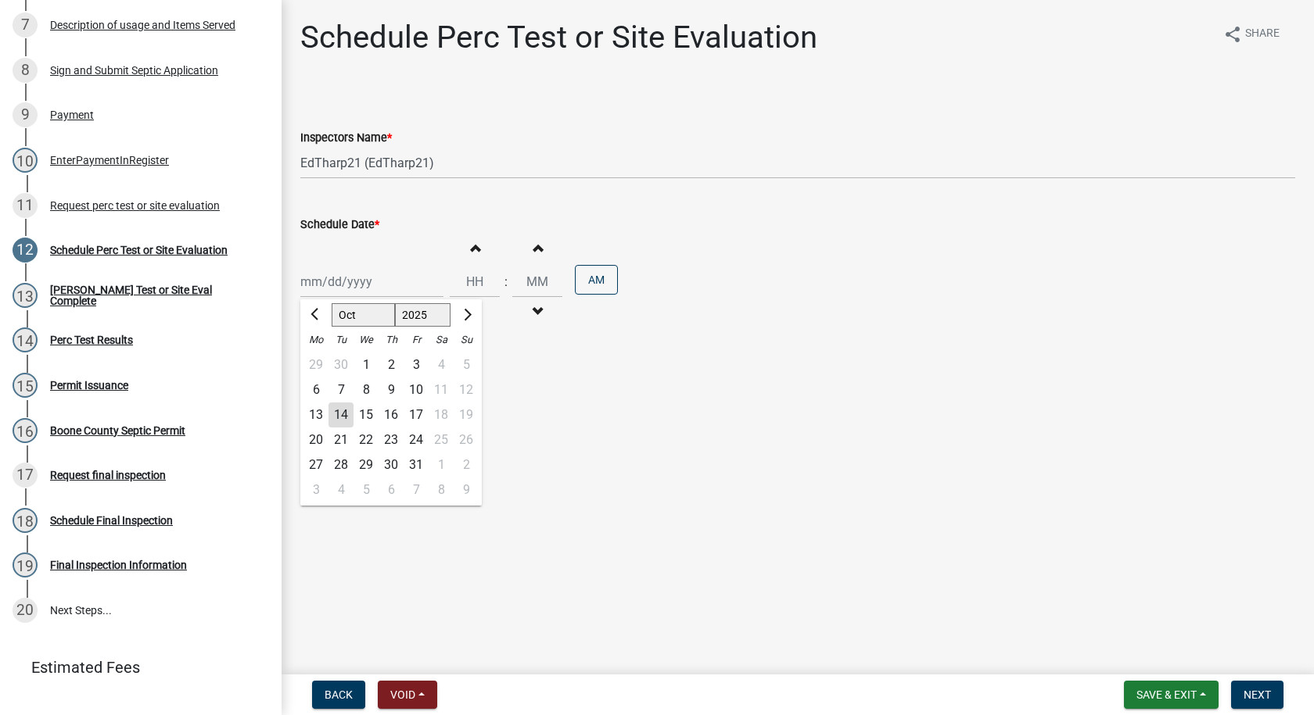
click at [317, 279] on div "[PERSON_NAME] Feb Mar Apr [PERSON_NAME][DATE] Oct Nov [DATE] 1526 1527 1528 152…" at bounding box center [371, 282] width 143 height 32
click at [346, 415] on div "14" at bounding box center [340, 415] width 25 height 25
type input "[DATE]"
click at [471, 245] on span "button" at bounding box center [475, 248] width 8 height 13
type input "01"
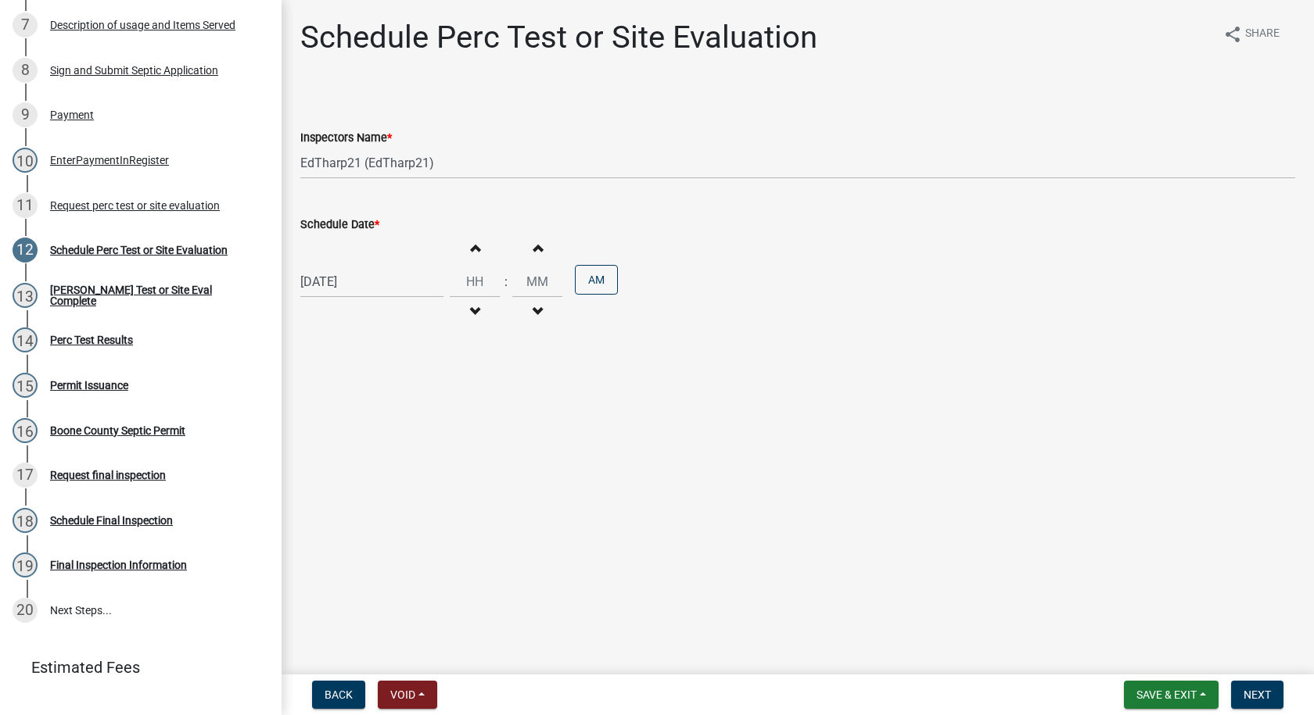
type input "00"
click at [589, 277] on button "AM" at bounding box center [596, 280] width 43 height 30
click at [1252, 700] on span "Next" at bounding box center [1256, 695] width 27 height 13
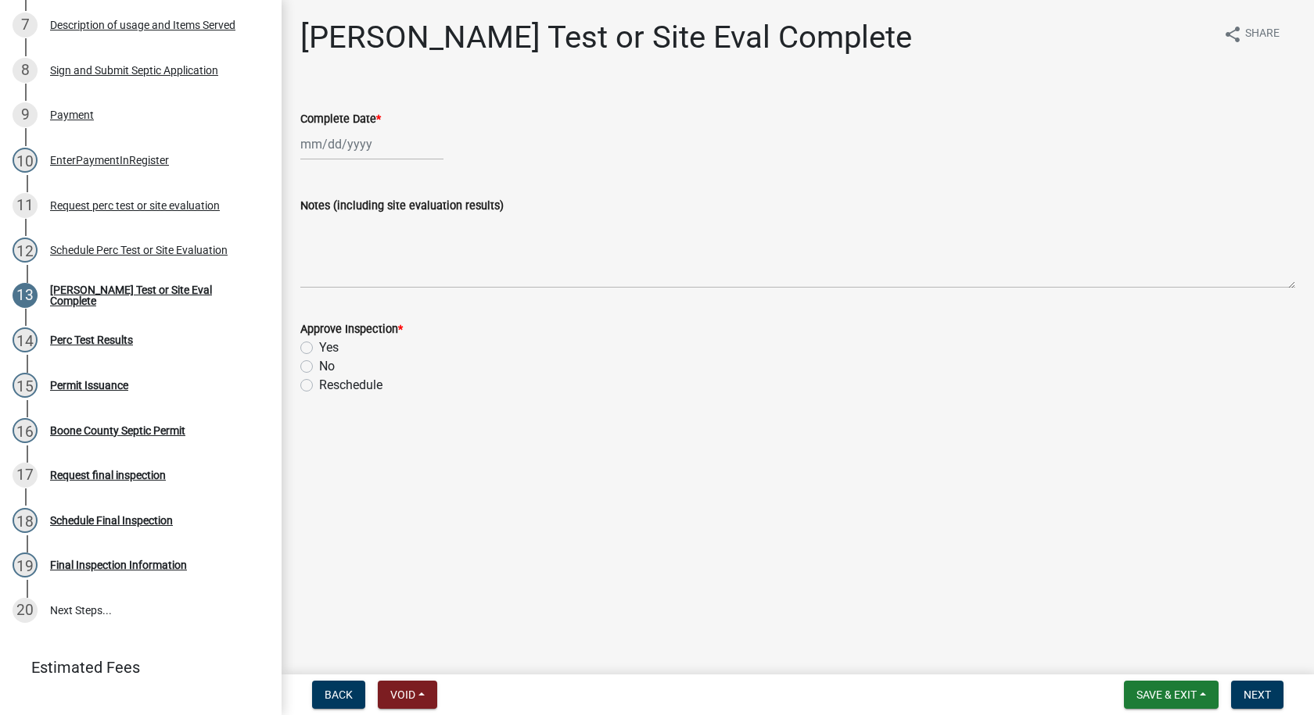
click at [325, 157] on div at bounding box center [371, 144] width 143 height 32
select select "10"
select select "2025"
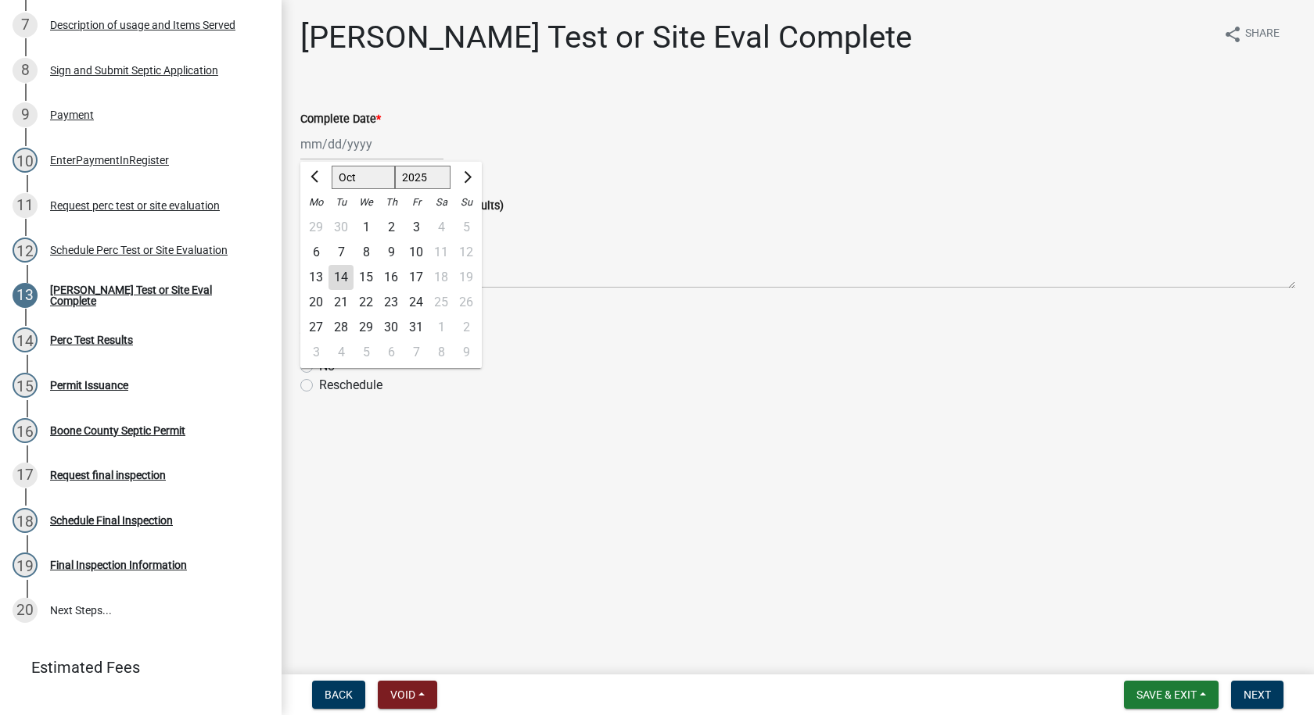
click at [343, 276] on div "14" at bounding box center [340, 277] width 25 height 25
type input "[DATE]"
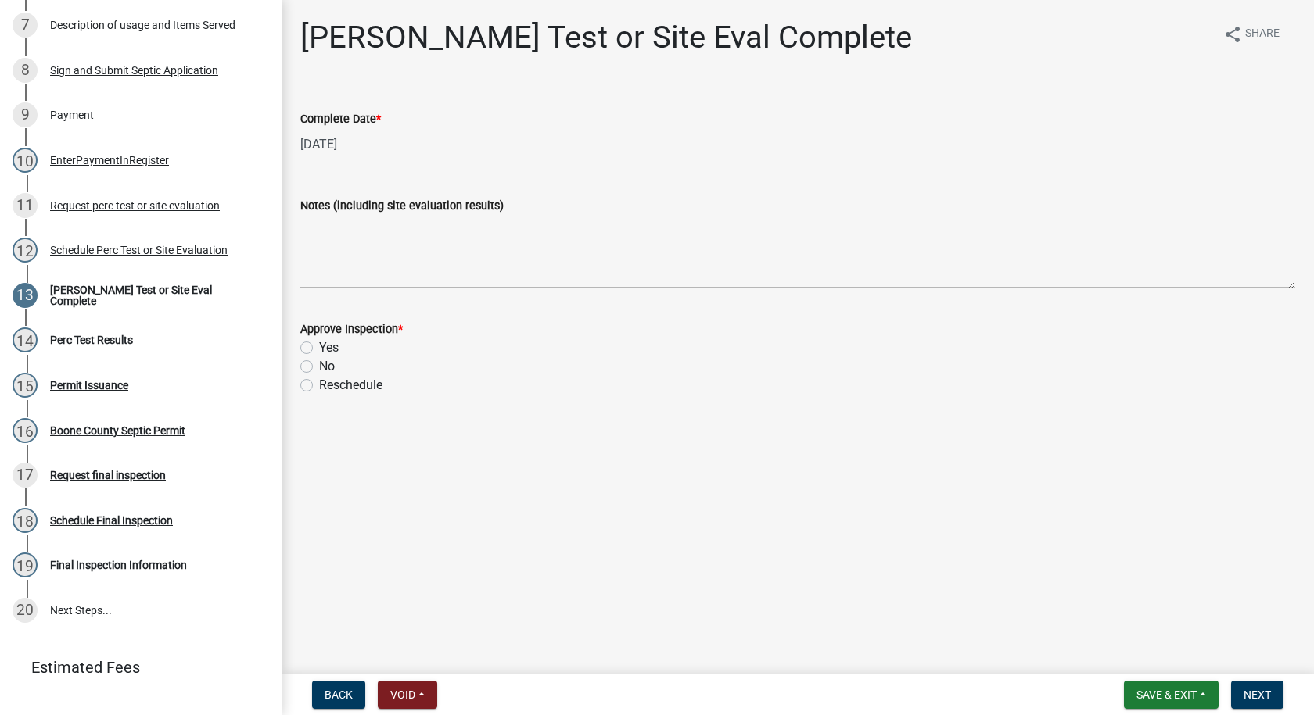
click at [319, 347] on label "Yes" at bounding box center [329, 348] width 20 height 19
click at [319, 347] on input "Yes" at bounding box center [324, 344] width 10 height 10
radio input "true"
click at [1253, 697] on span "Next" at bounding box center [1256, 695] width 27 height 13
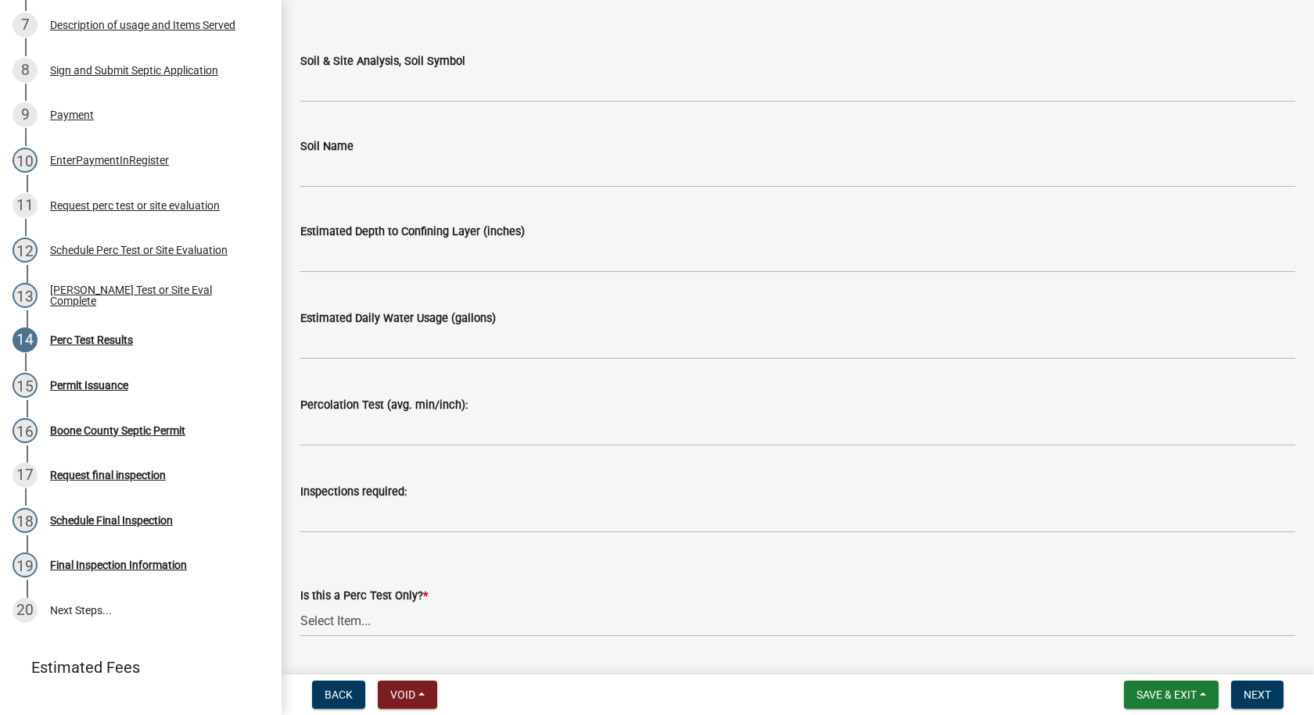
scroll to position [188, 0]
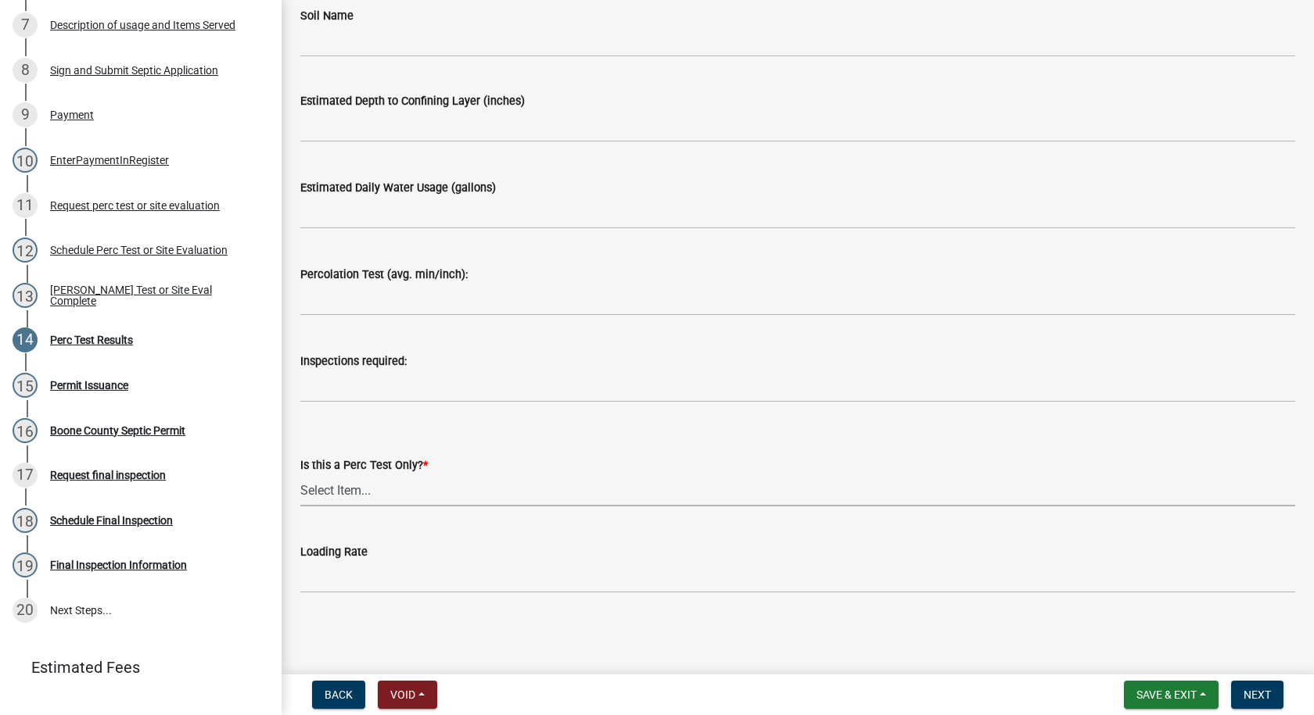
click at [316, 489] on select "Select Item... Yes No" at bounding box center [797, 491] width 995 height 32
click at [300, 475] on select "Select Item... Yes No" at bounding box center [797, 491] width 995 height 32
select select "24454754-256b-47dd-bfd0-3cbbb785a58c"
click at [1253, 696] on span "Next" at bounding box center [1256, 695] width 27 height 13
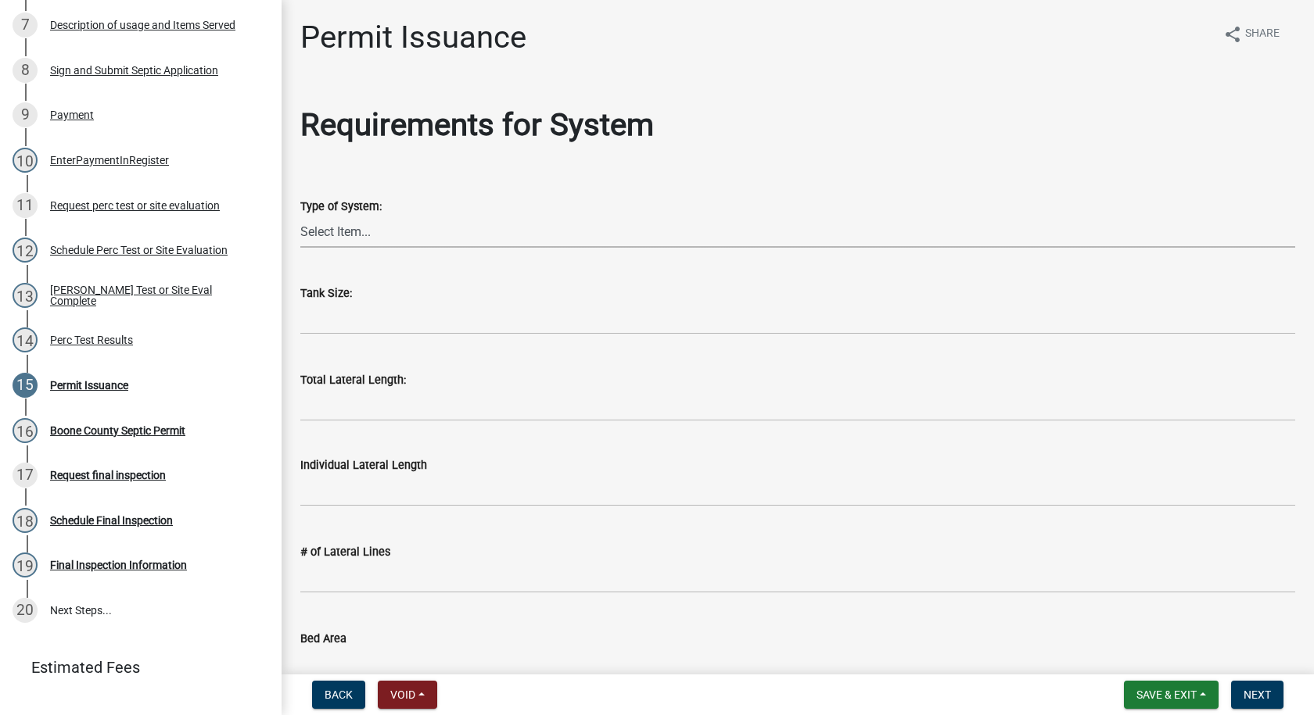
click at [333, 238] on select "Select Item... At grade [GEOGRAPHIC_DATA] Other Peat Sand filter Textile Waterl…" at bounding box center [797, 232] width 995 height 32
click at [300, 216] on select "Select Item... At grade [GEOGRAPHIC_DATA] Other Peat Sand filter Textile Waterl…" at bounding box center [797, 232] width 995 height 32
select select "2cc19f0b-9b93-4aff-82c7-a65aaa08e397"
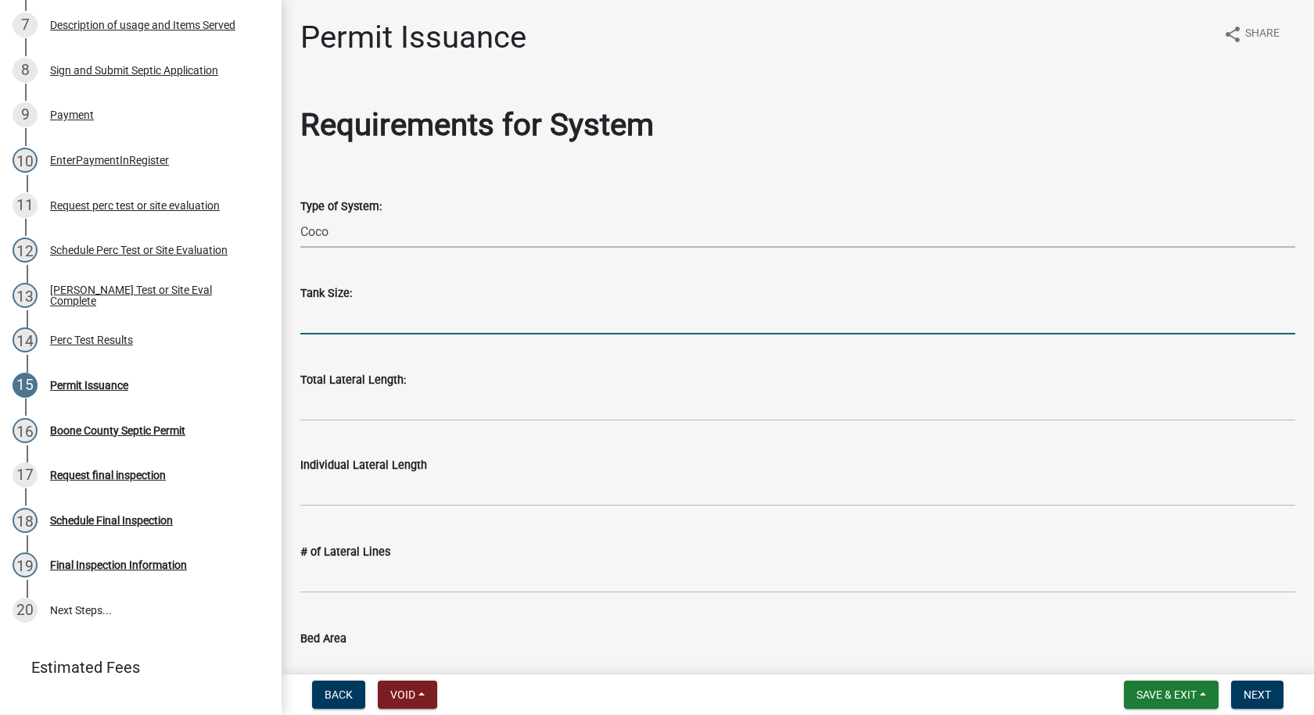
click at [324, 328] on input "text" at bounding box center [797, 319] width 995 height 32
type input "1250"
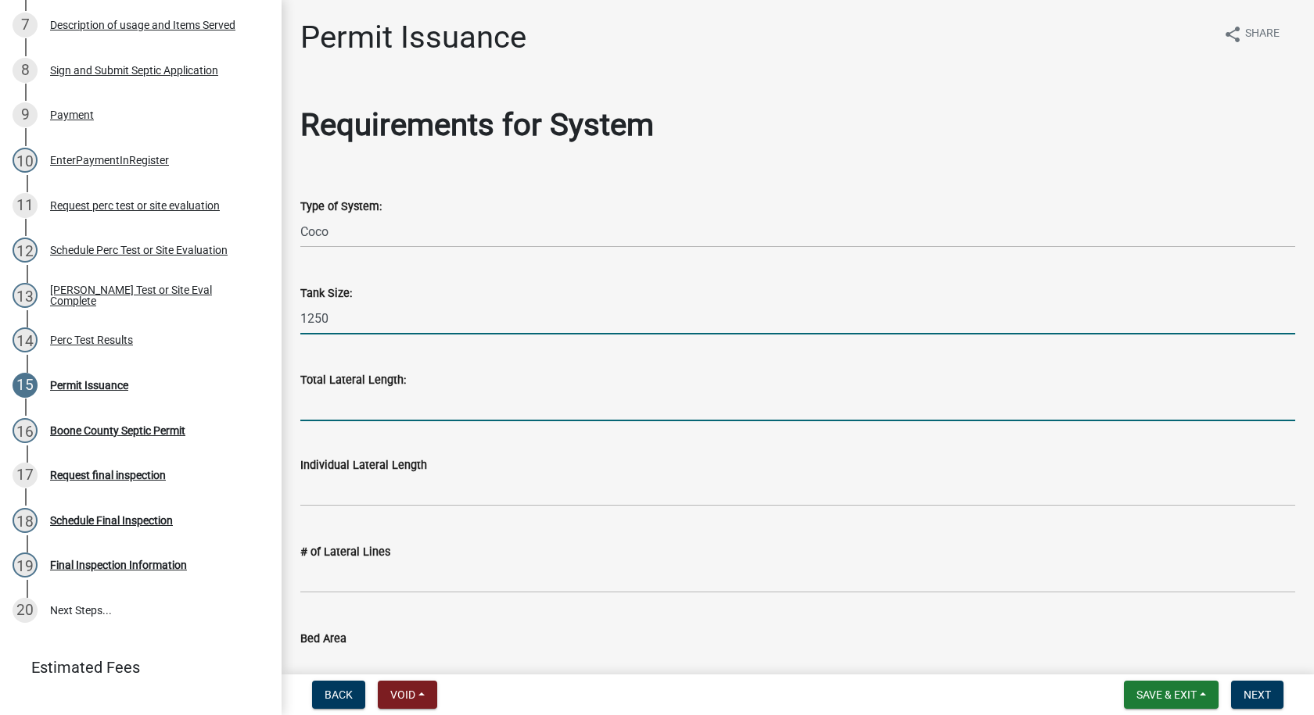
click at [352, 414] on input "Total Lateral Length:" at bounding box center [797, 405] width 995 height 32
type input "0"
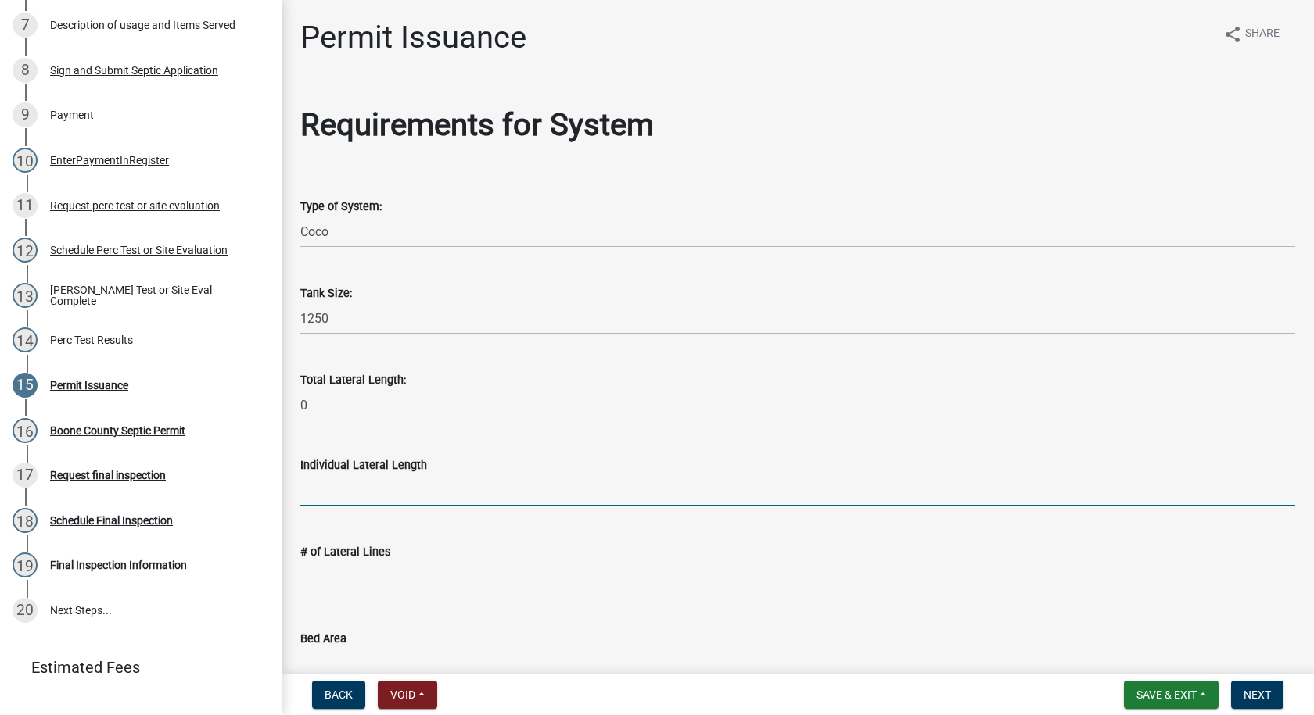
click at [320, 488] on input "text" at bounding box center [797, 491] width 995 height 32
type input "0"
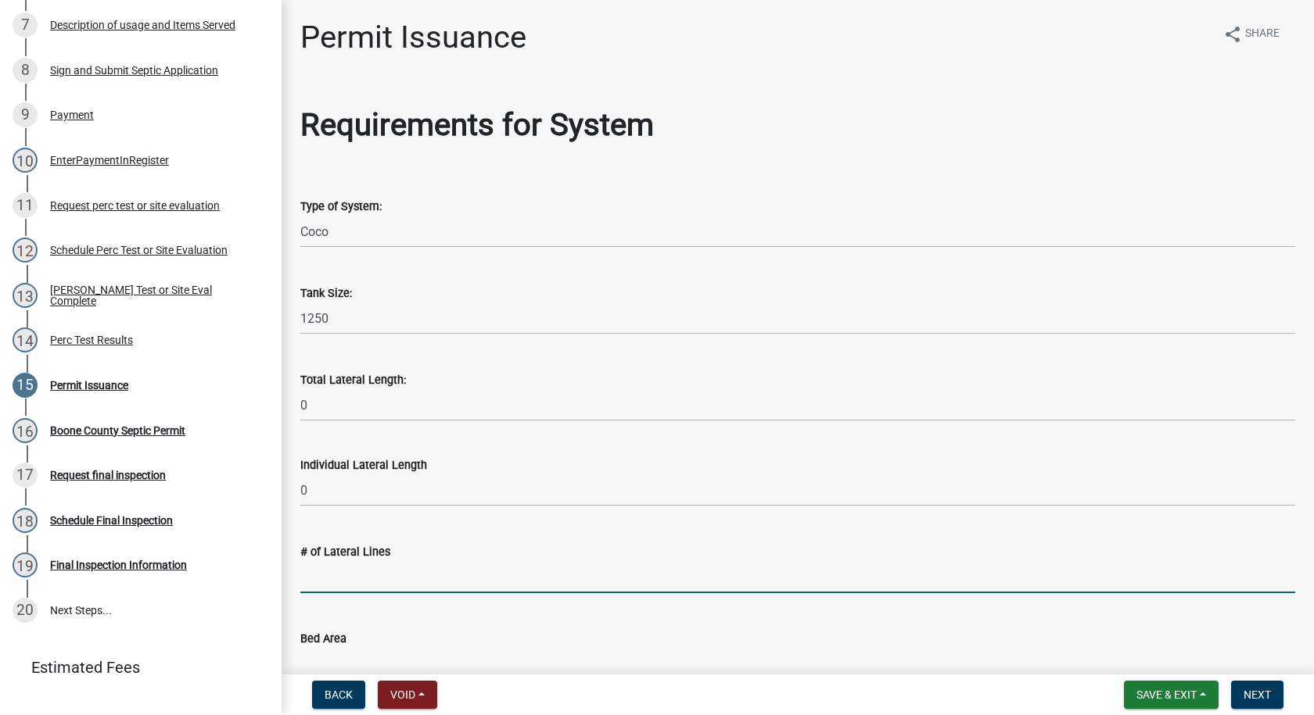
click at [327, 570] on input "text" at bounding box center [797, 577] width 995 height 32
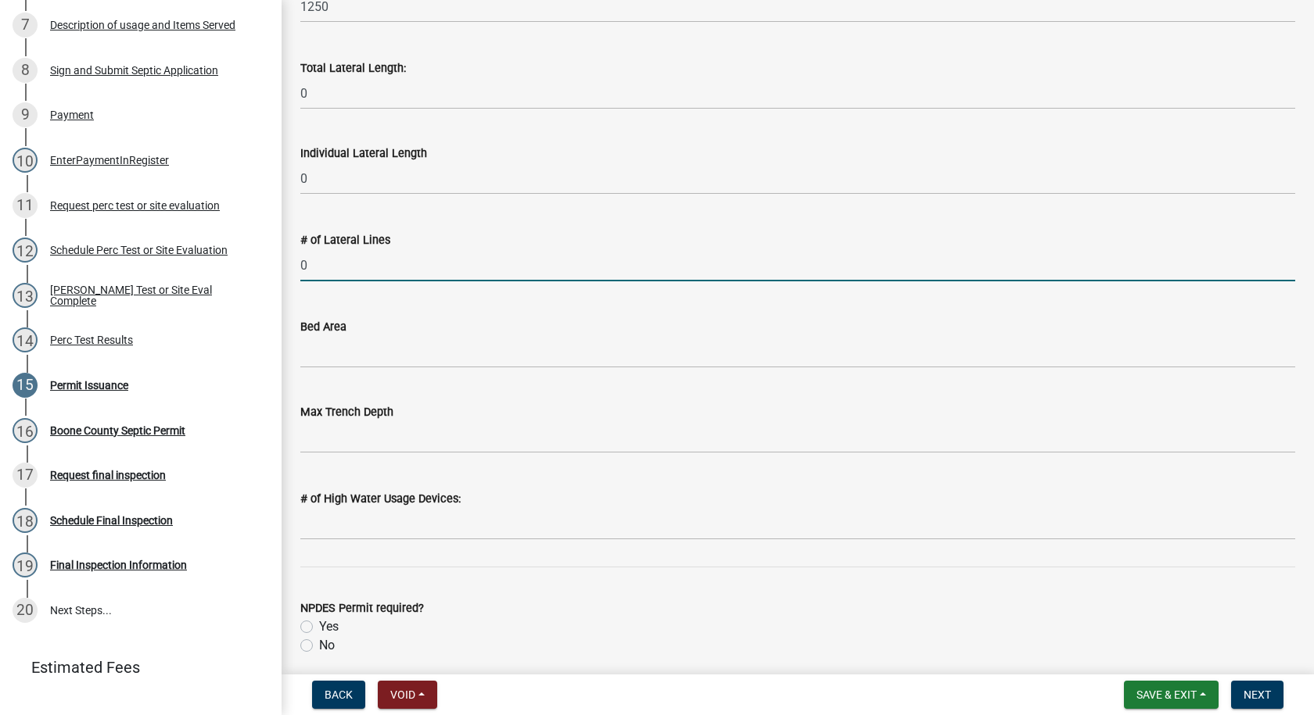
scroll to position [313, 0]
type input "0"
click at [314, 351] on input "Bed Area" at bounding box center [797, 351] width 995 height 32
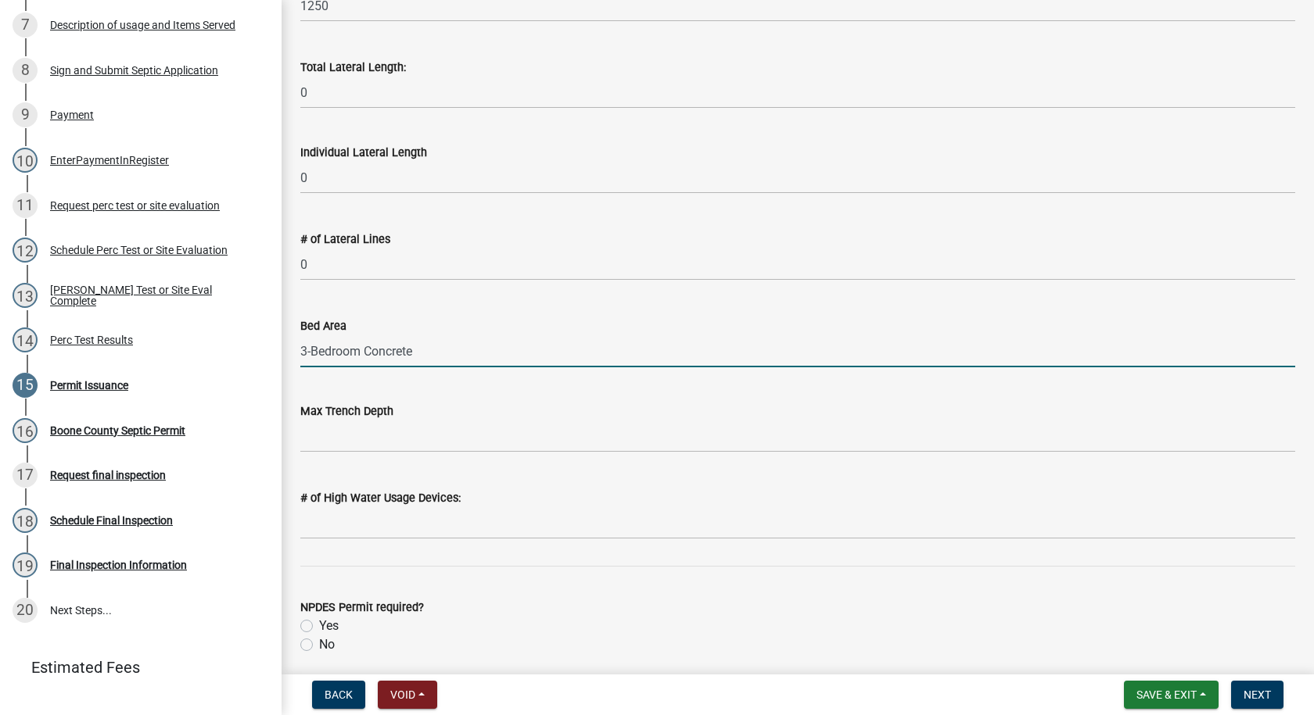
type input "3-Bedroom Concrete Coco filter"
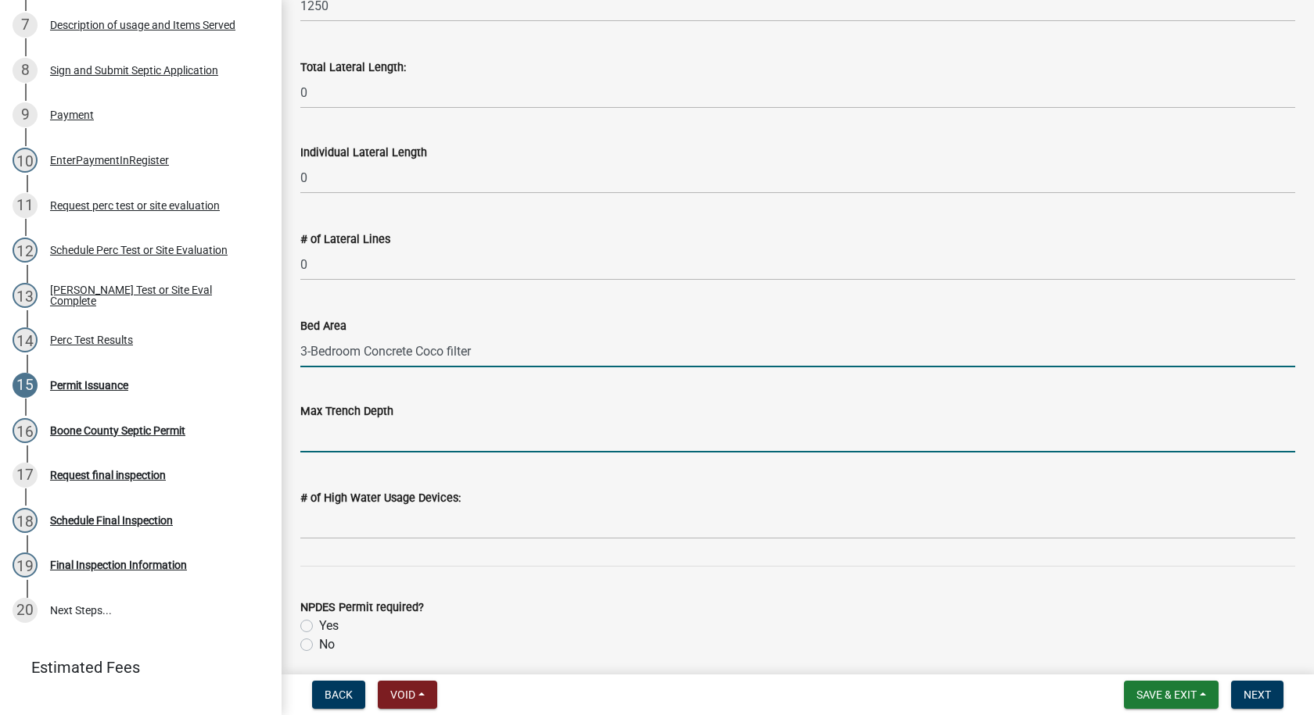
click at [382, 441] on input "text" at bounding box center [797, 437] width 995 height 32
type input "0"
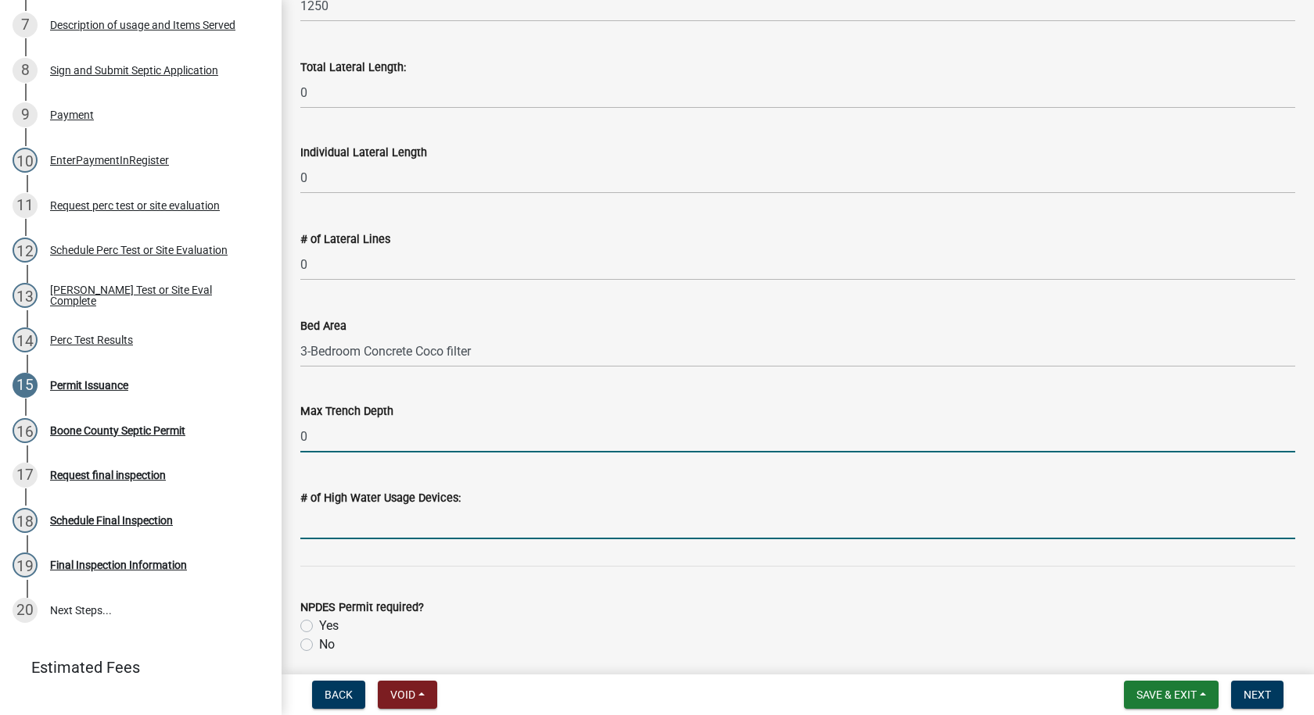
click at [349, 531] on input "text" at bounding box center [797, 523] width 995 height 32
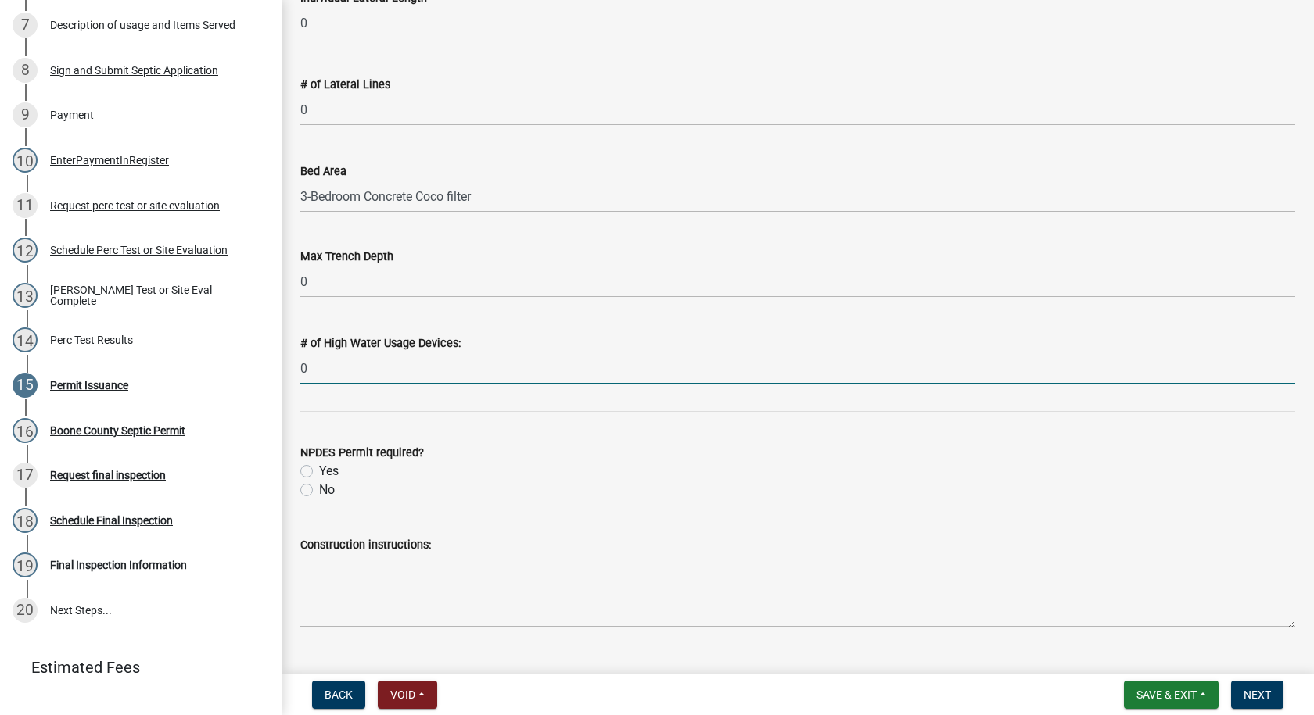
scroll to position [469, 0]
type input "0"
click at [319, 487] on label "No" at bounding box center [327, 488] width 16 height 19
click at [319, 487] on input "No" at bounding box center [324, 484] width 10 height 10
radio input "true"
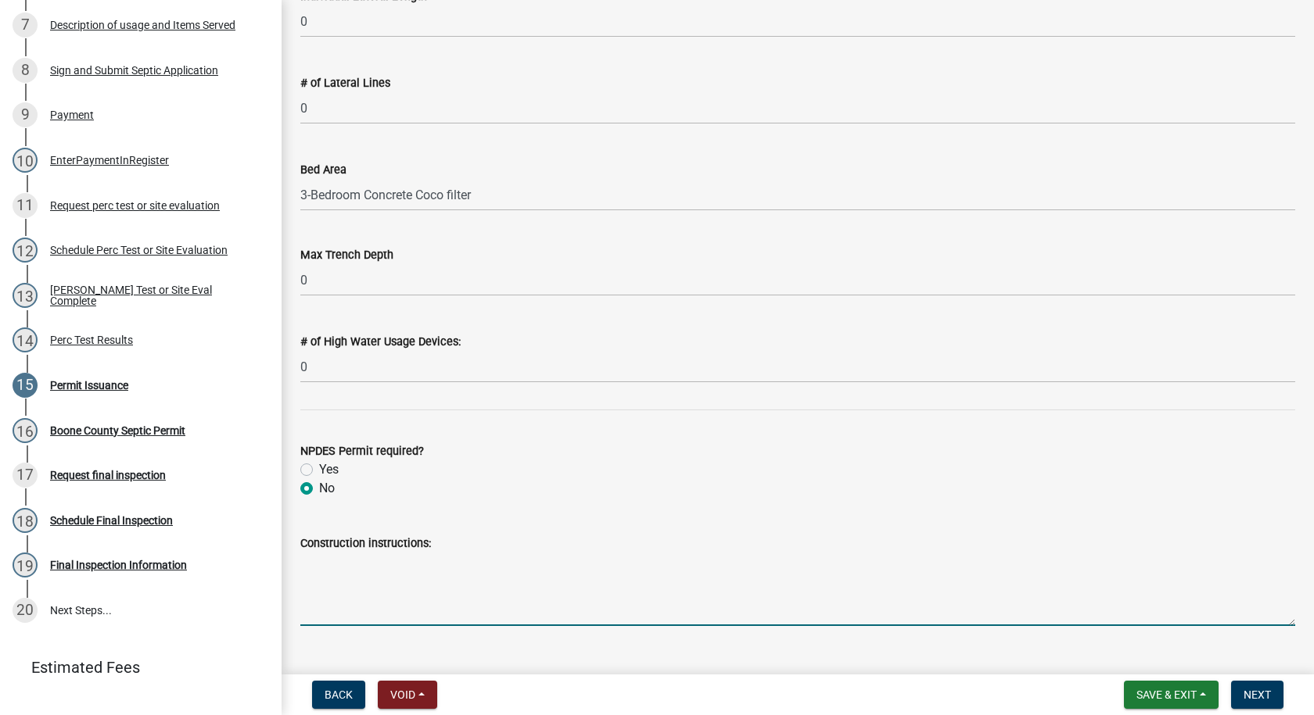
click at [312, 559] on textarea "Construction instructions:" at bounding box center [797, 589] width 995 height 73
click at [310, 558] on textarea "Construction instructions:" at bounding box center [797, 589] width 995 height 73
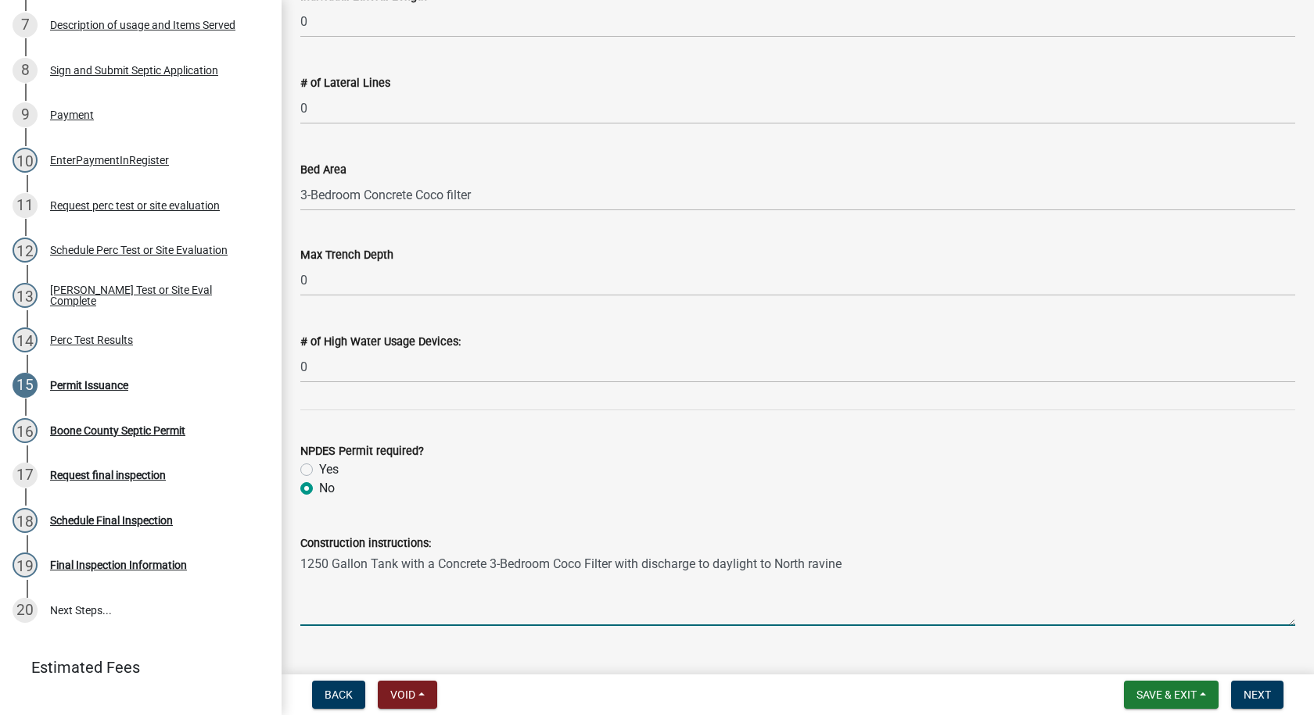
click at [782, 564] on textarea "1250 Gallon Tank with a Concrete 3-Bedroom Coco Filter with discharge to daylig…" at bounding box center [797, 589] width 995 height 73
click at [843, 564] on textarea "1250 Gallon Tank with a Concrete 3-Bedroom Coco Filter with discharge to daylig…" at bounding box center [797, 589] width 995 height 73
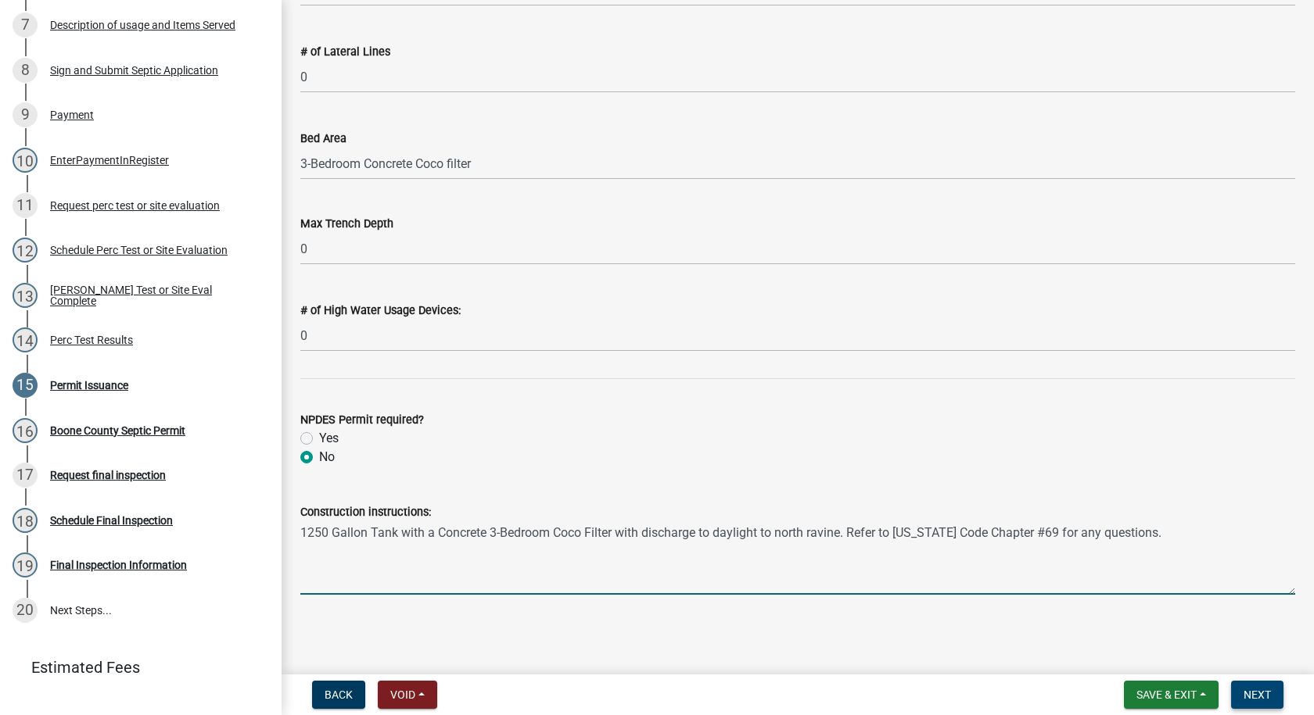
type textarea "1250 Gallon Tank with a Concrete 3-Bedroom Coco Filter with discharge to daylig…"
click at [1266, 686] on button "Next" at bounding box center [1257, 695] width 52 height 28
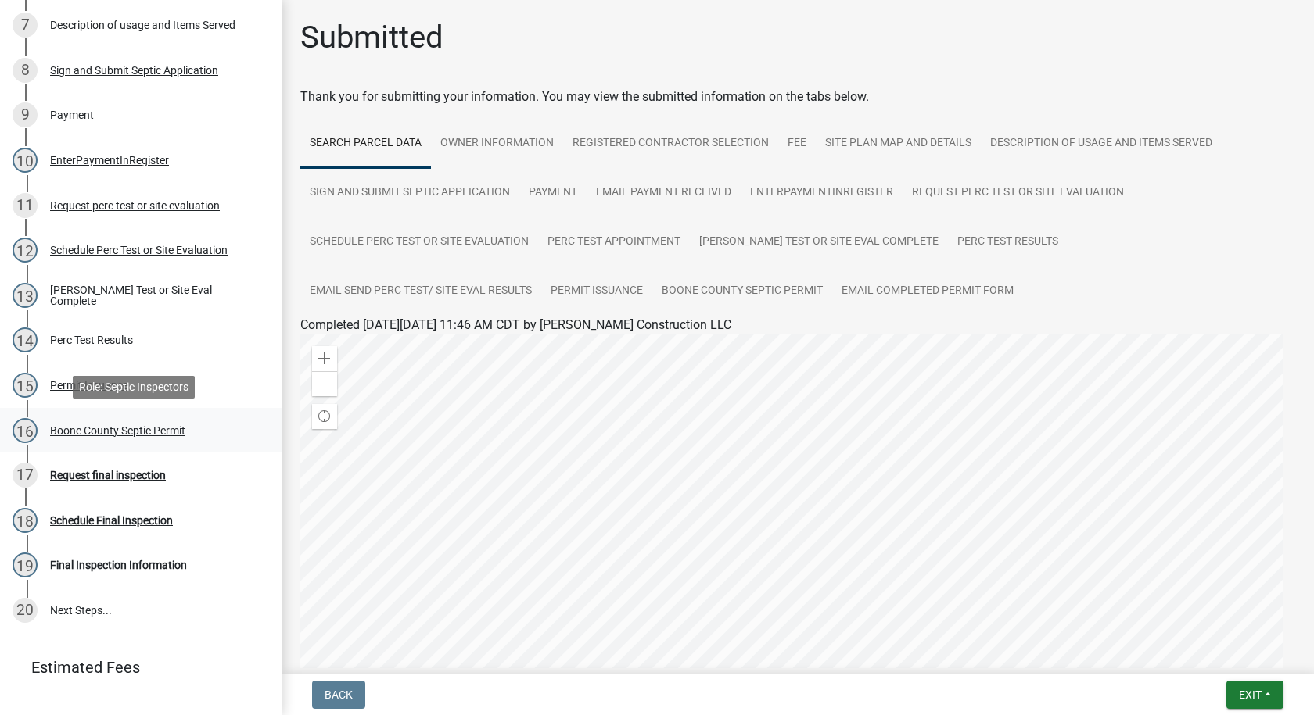
click at [120, 432] on div "Boone County Septic Permit" at bounding box center [117, 430] width 135 height 11
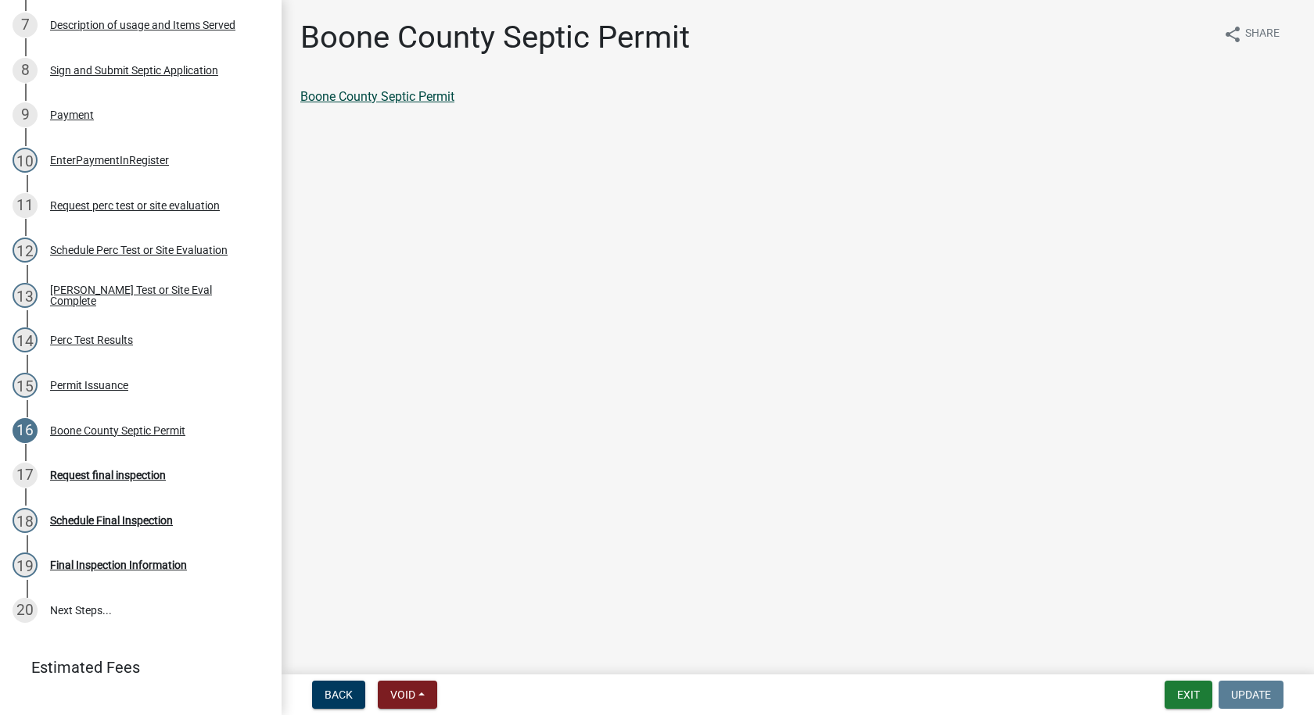
click at [428, 99] on link "Boone County Septic Permit" at bounding box center [377, 96] width 154 height 15
